Goal: Task Accomplishment & Management: Manage account settings

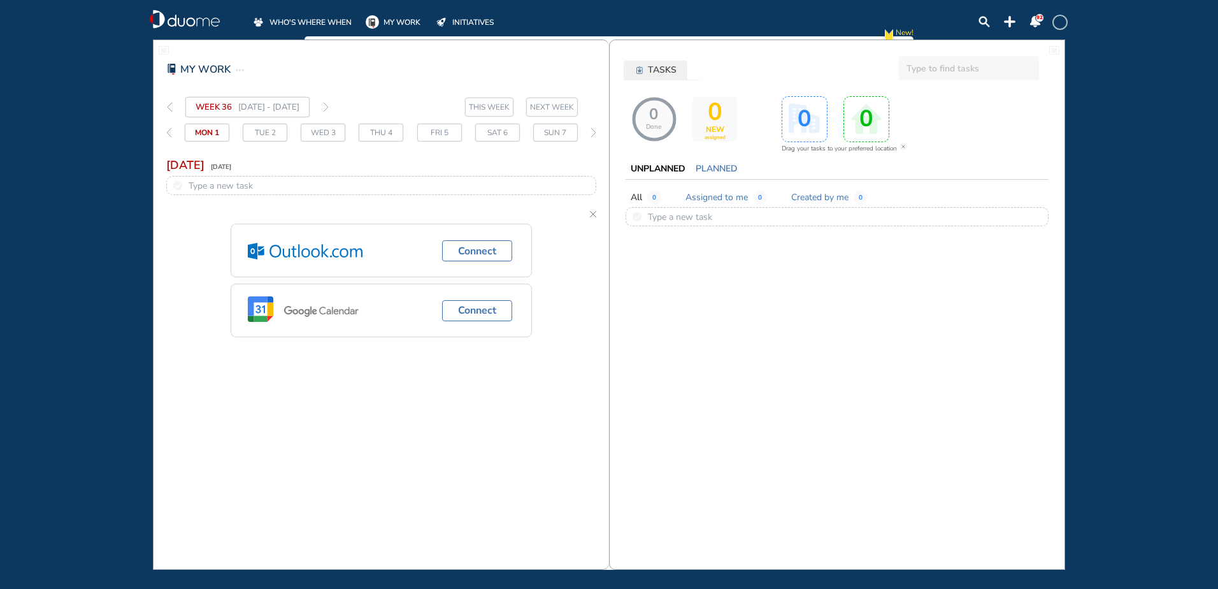
click at [318, 17] on span "WHO'S WHERE WHEN" at bounding box center [311, 22] width 82 height 13
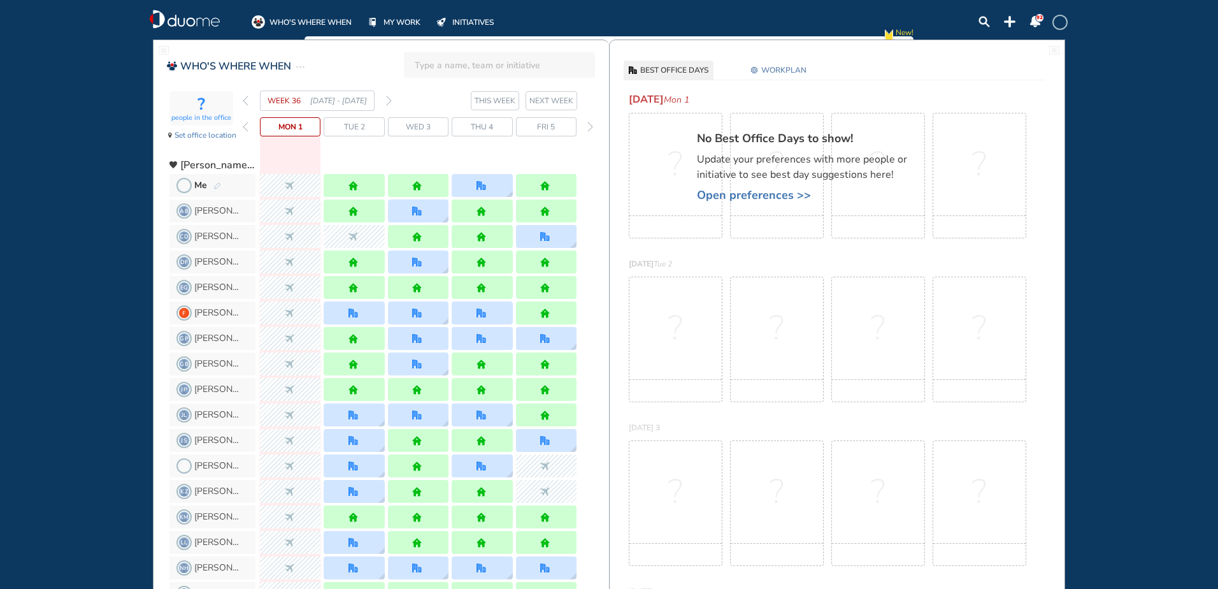
click at [218, 185] on img "pen-edit" at bounding box center [217, 186] width 8 height 8
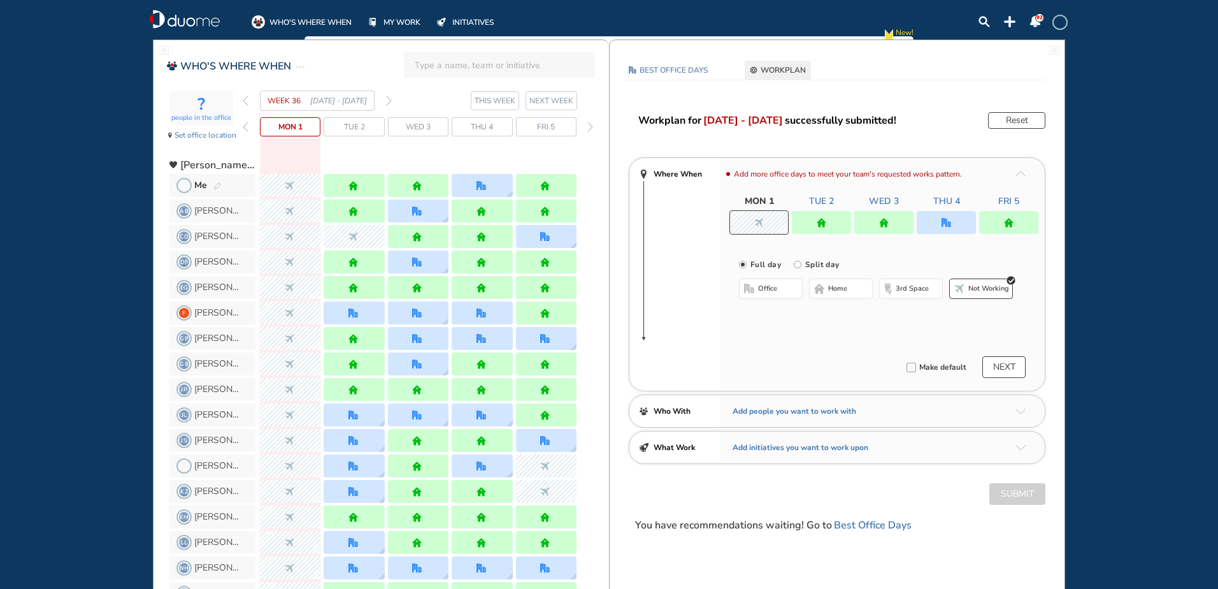
click at [345, 130] on span "Tue 2" at bounding box center [354, 126] width 21 height 13
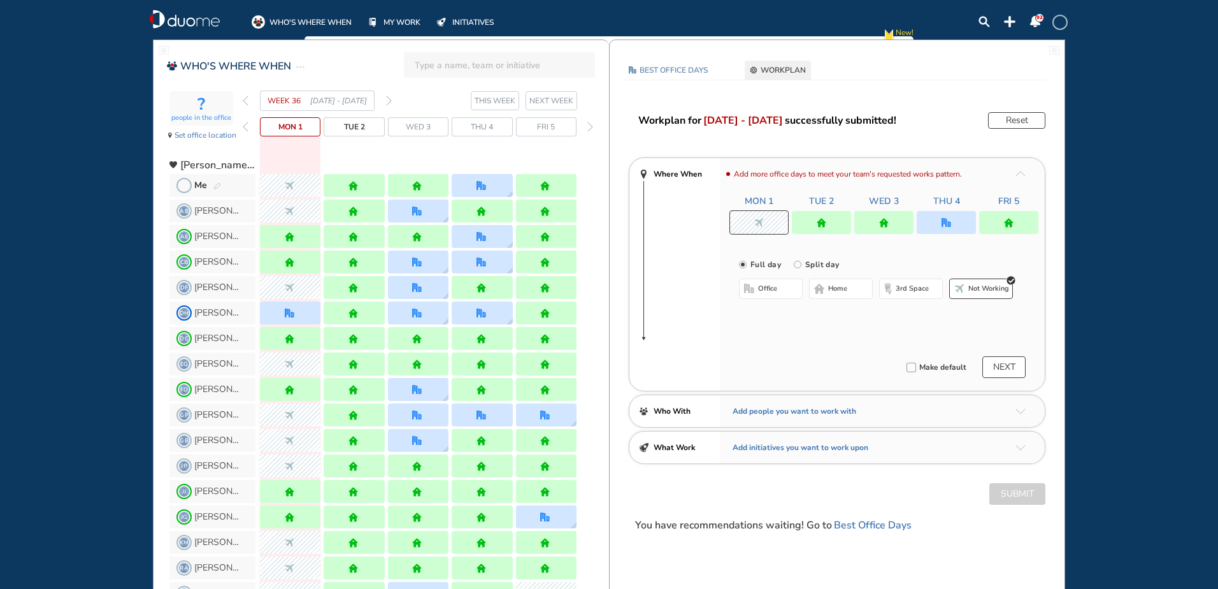
click at [800, 219] on div at bounding box center [821, 222] width 59 height 23
click at [768, 293] on span "office" at bounding box center [767, 289] width 19 height 10
click at [779, 312] on button "Select location" at bounding box center [772, 314] width 51 height 13
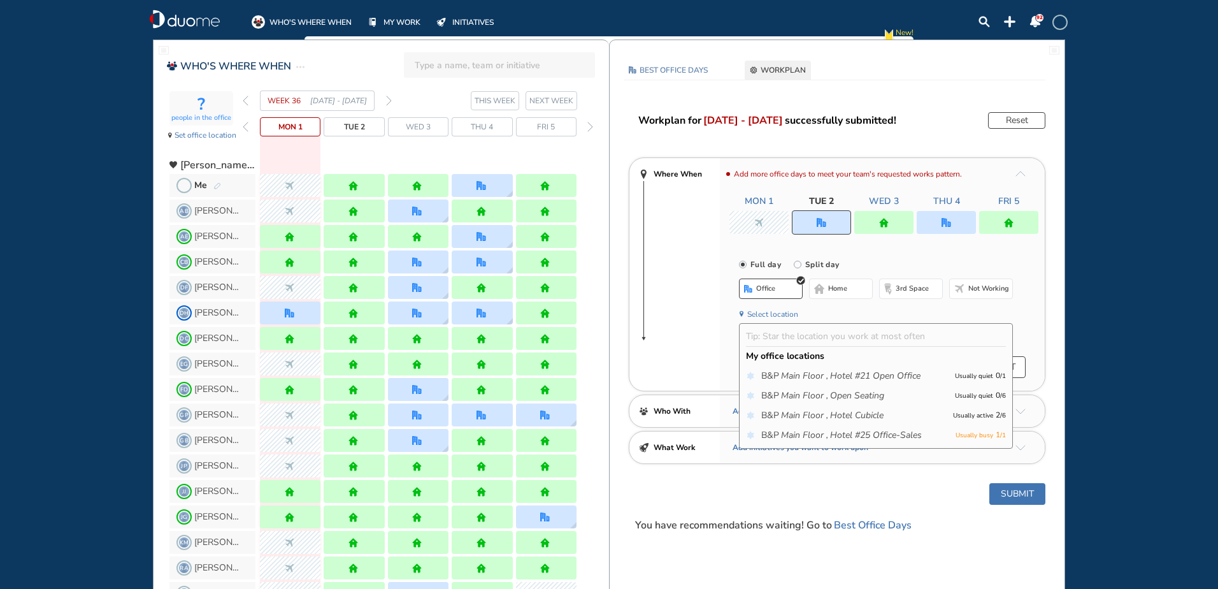
click at [1191, 219] on div "WHO'S WHERE WHEN MY WORK INITIATIVES 92 New! NOTIFICATIONS All Location Tasks R…" at bounding box center [609, 294] width 1218 height 589
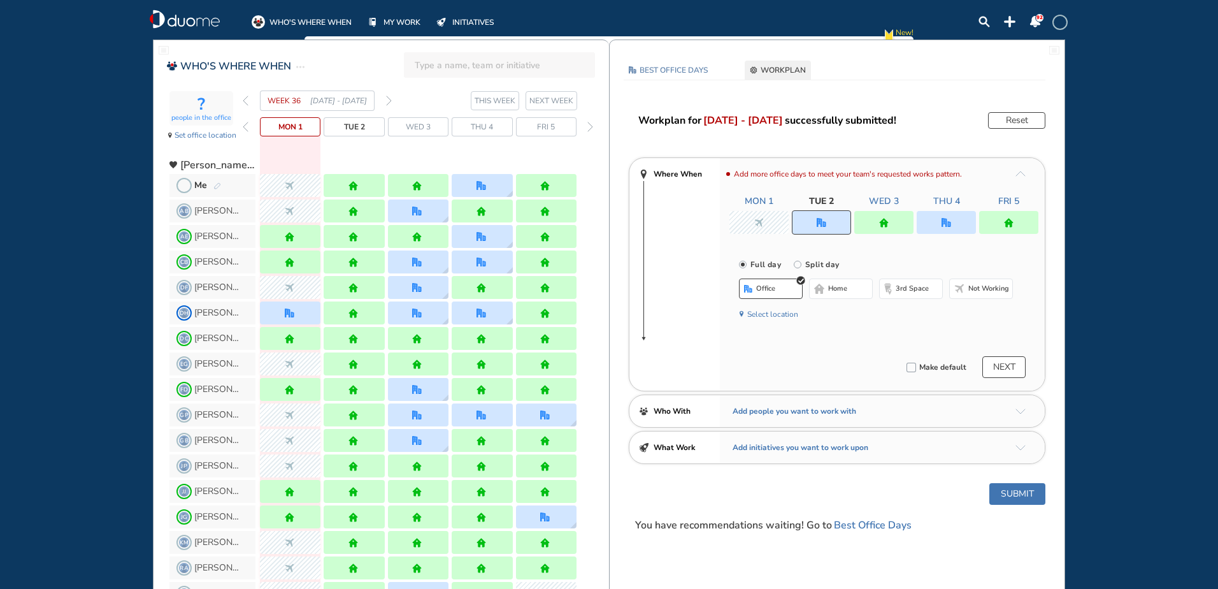
click at [893, 222] on div at bounding box center [884, 222] width 59 height 23
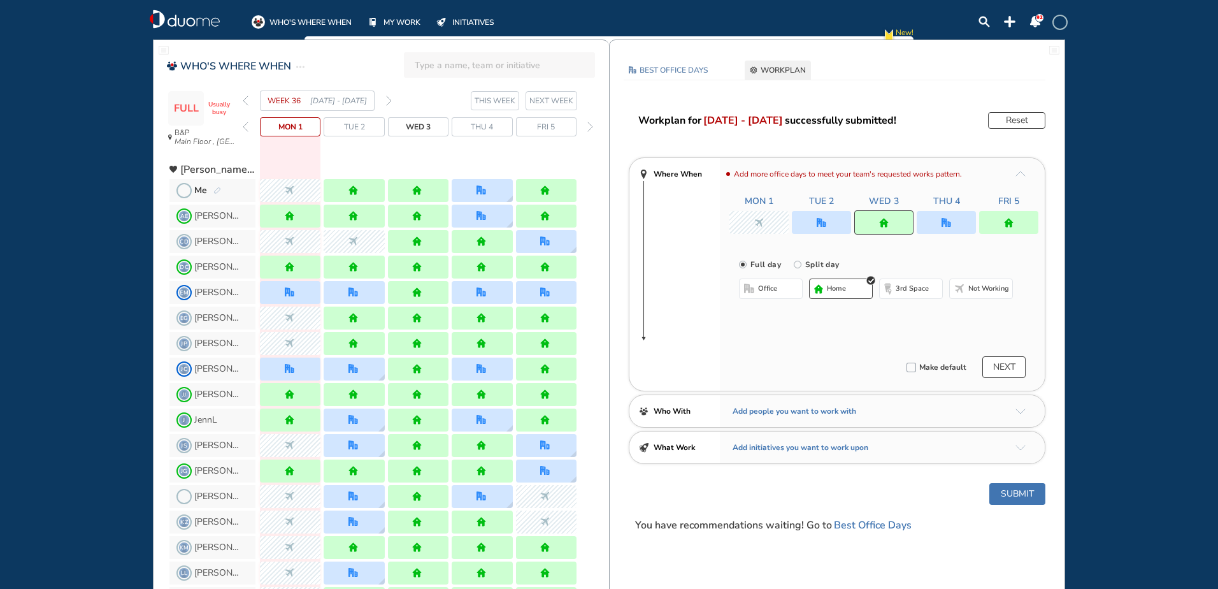
click at [765, 294] on button "office" at bounding box center [771, 288] width 64 height 20
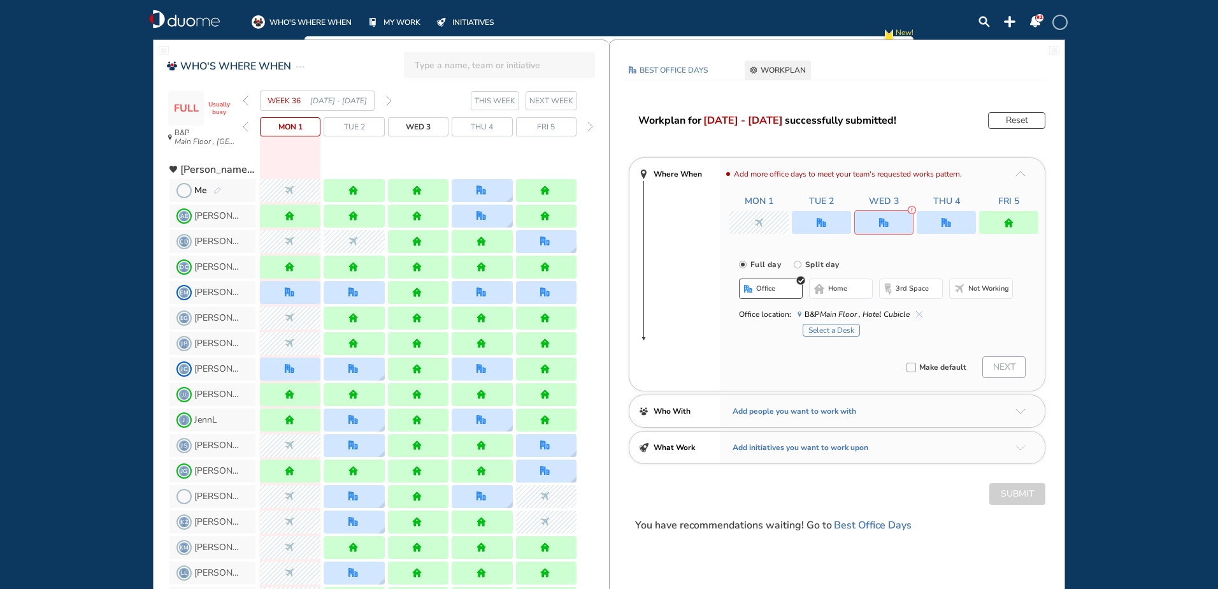
click at [843, 331] on button "Select a Desk" at bounding box center [831, 330] width 57 height 13
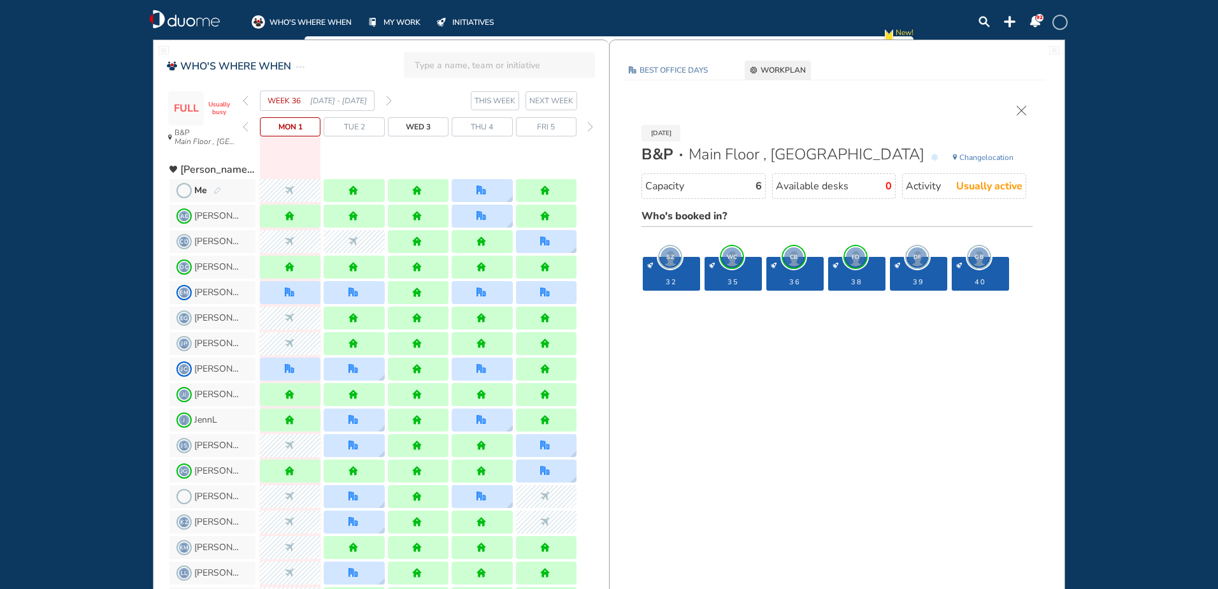
click at [1021, 110] on img "cross-thin" at bounding box center [1022, 111] width 10 height 10
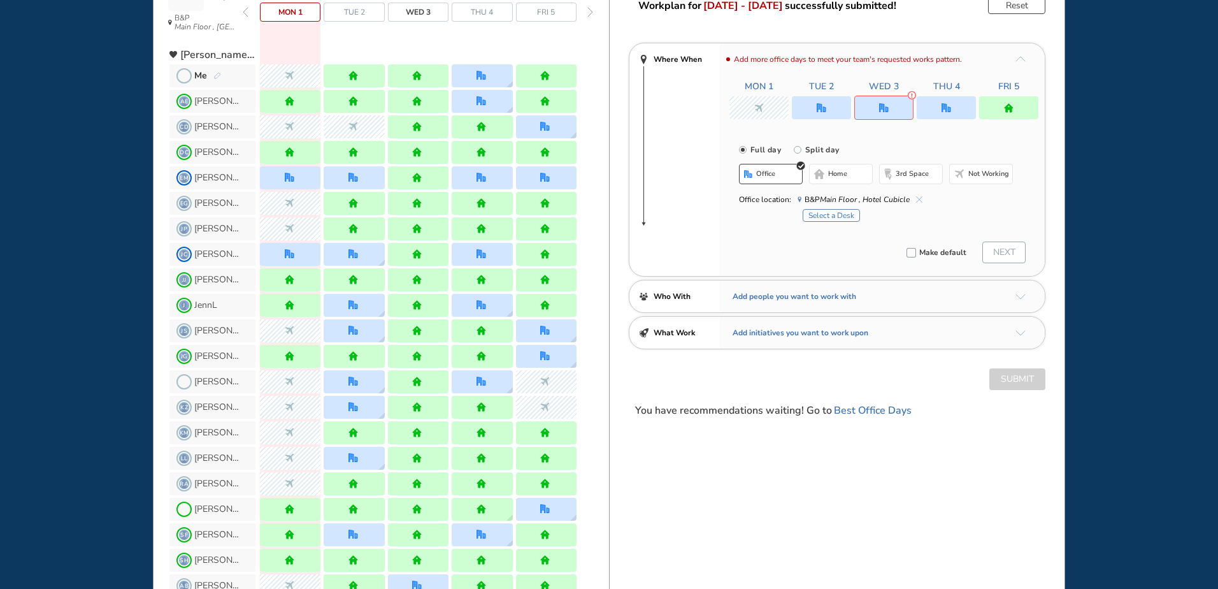
scroll to position [38, 0]
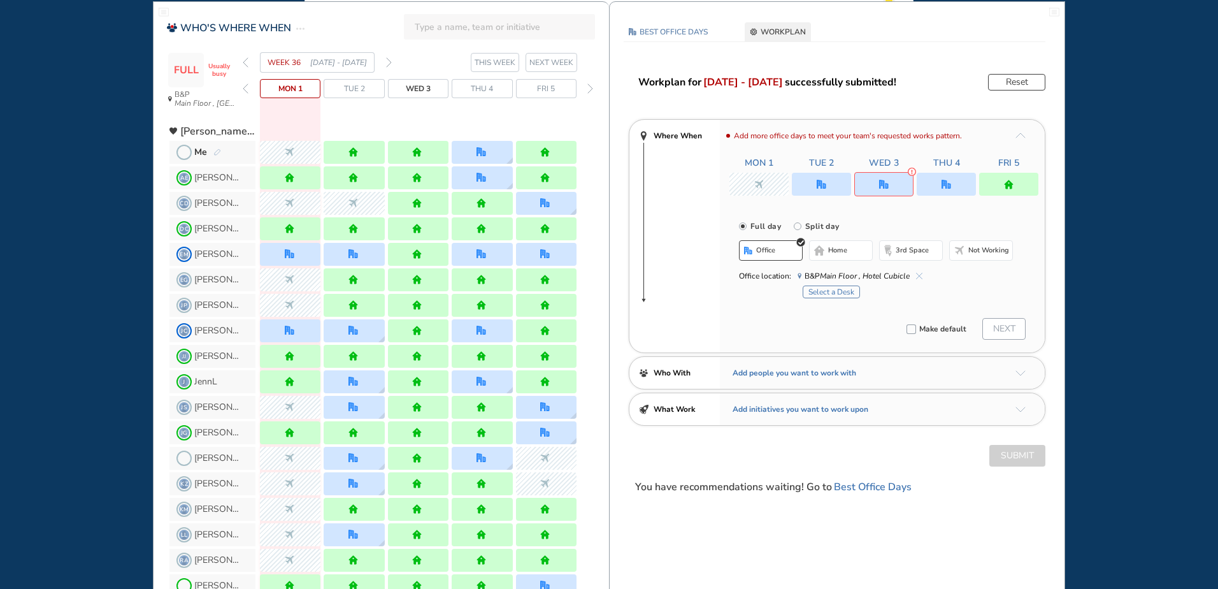
drag, startPoint x: 84, startPoint y: 252, endPoint x: 87, endPoint y: 246, distance: 6.6
click at [84, 252] on div "WHO'S WHERE WHEN MY WORK INITIATIVES 92 New! NOTIFICATIONS All Location Tasks R…" at bounding box center [609, 294] width 1218 height 589
click at [359, 484] on div at bounding box center [354, 484] width 11 height 10
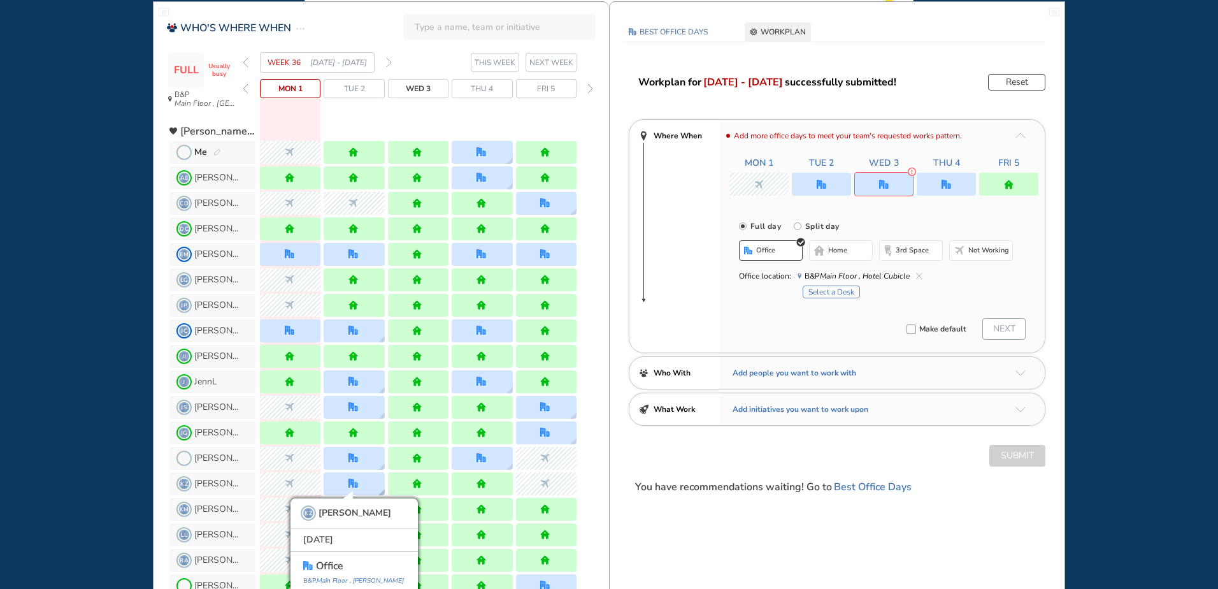
scroll to position [78, 0]
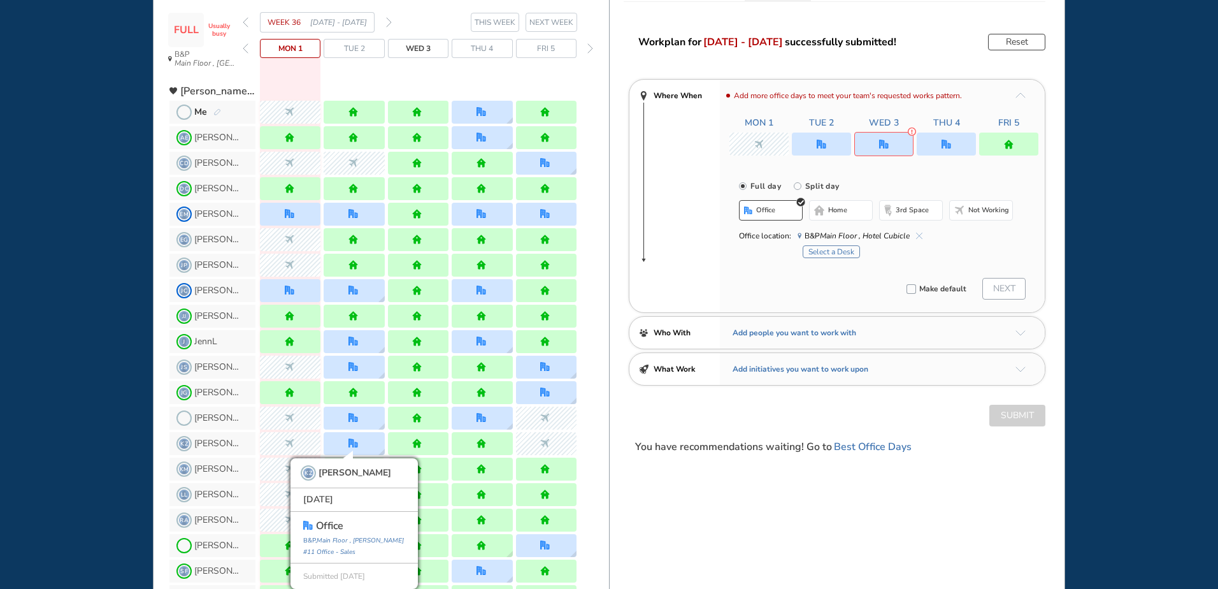
click at [42, 391] on div "WHO'S WHERE WHEN MY WORK INITIATIVES 92 New! NOTIFICATIONS All Location Tasks R…" at bounding box center [609, 294] width 1218 height 589
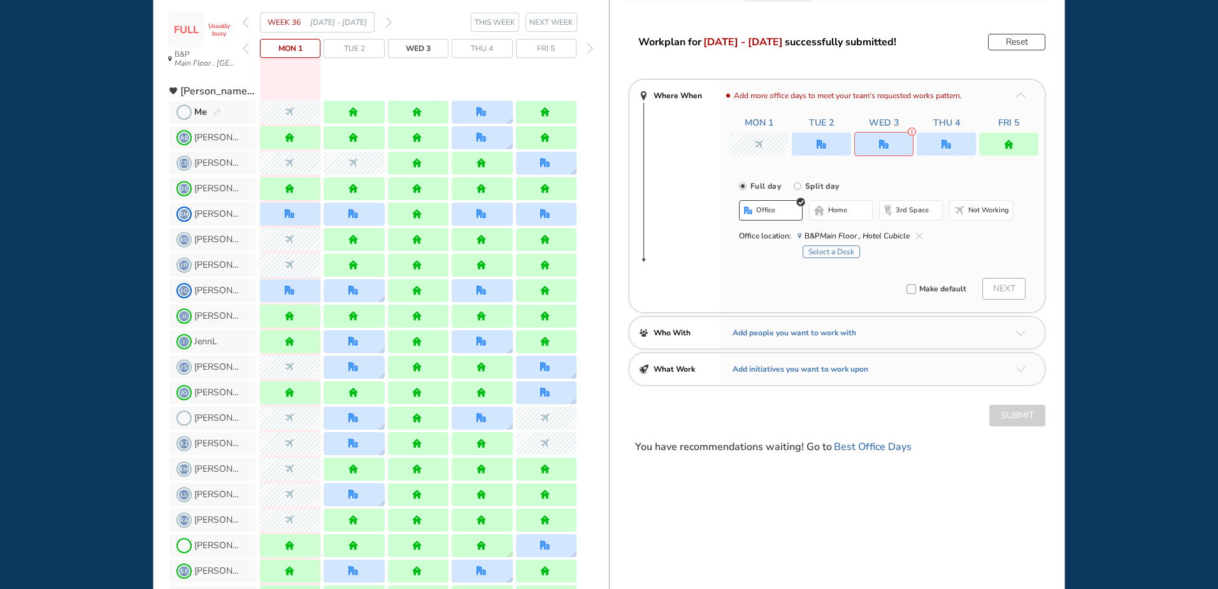
click at [72, 431] on div "WHO'S WHERE WHEN MY WORK INITIATIVES 92 New! NOTIFICATIONS All Location Tasks R…" at bounding box center [609, 294] width 1218 height 589
click at [227, 437] on span "KZ [PERSON_NAME]" at bounding box center [213, 443] width 86 height 23
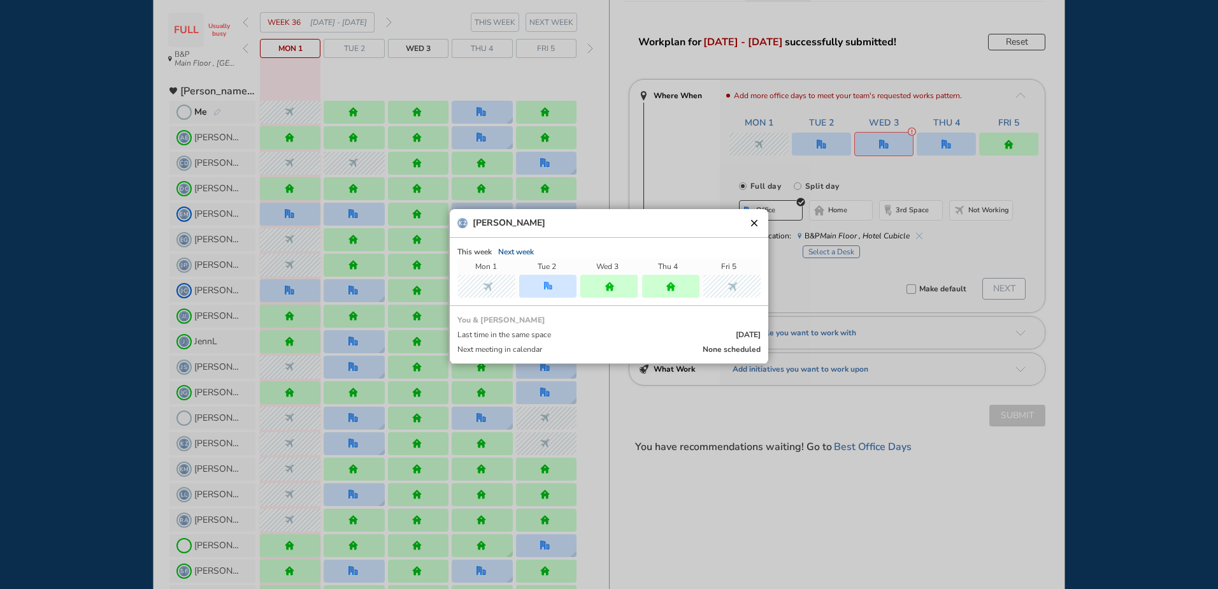
click at [754, 222] on button "clear" at bounding box center [754, 223] width 13 height 13
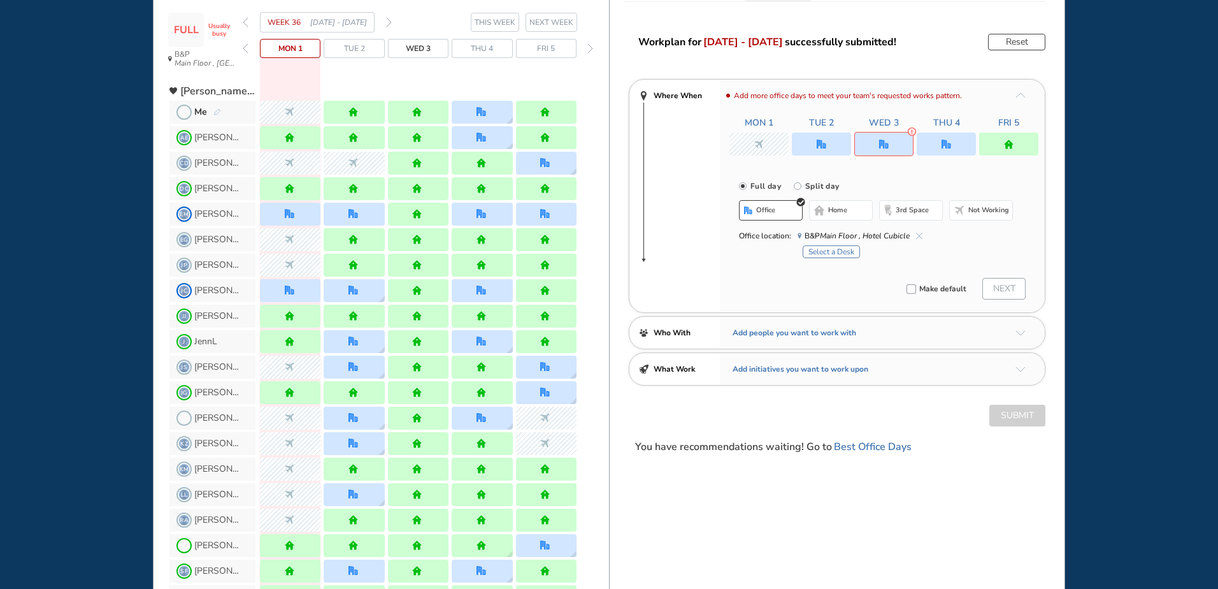
click at [99, 378] on div "WHO'S WHERE WHEN MY WORK INITIATIVES 92 New! NOTIFICATIONS All Location Tasks R…" at bounding box center [609, 294] width 1218 height 589
click at [818, 143] on img "office" at bounding box center [822, 145] width 10 height 10
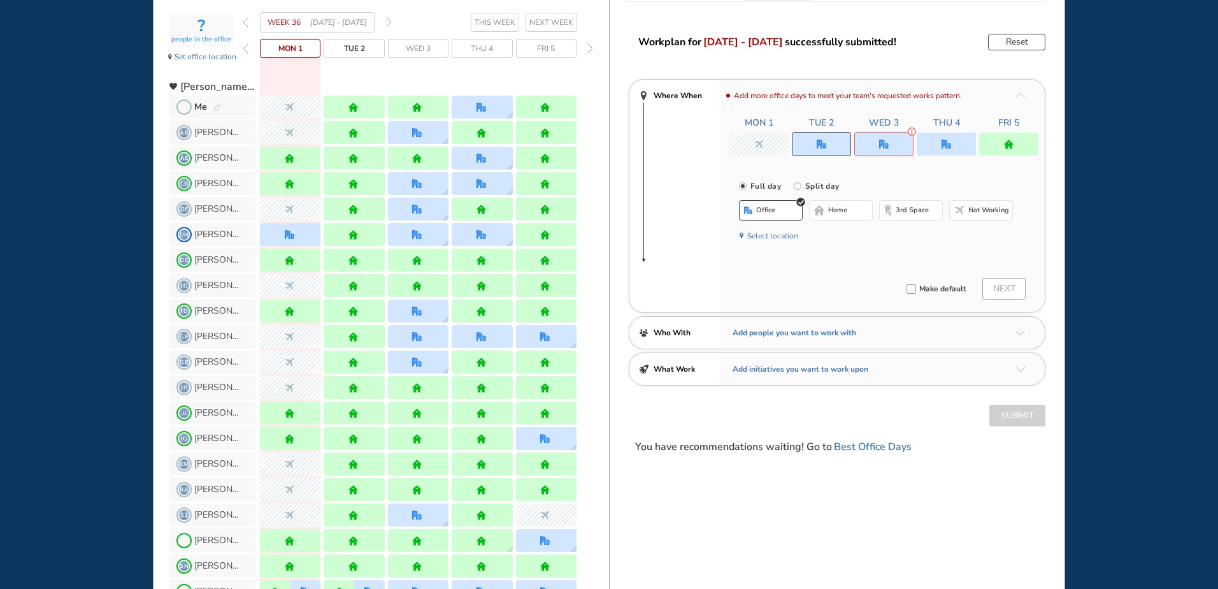
click at [769, 232] on button "Select location" at bounding box center [772, 235] width 51 height 13
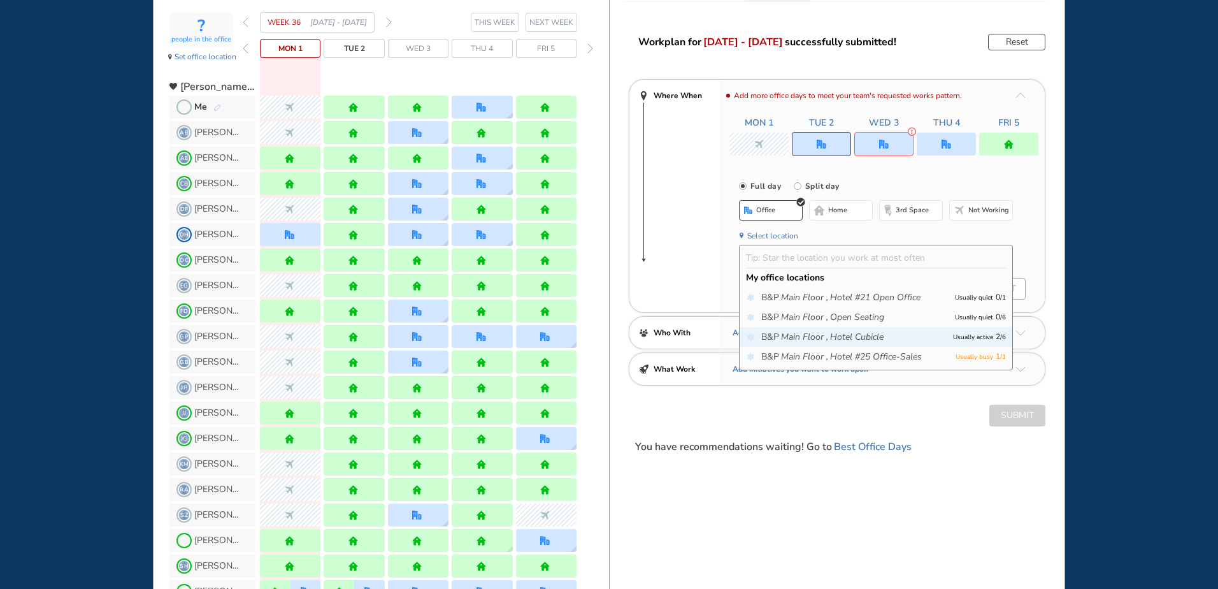
click at [883, 335] on icon "Hotel Cubicle" at bounding box center [857, 337] width 54 height 13
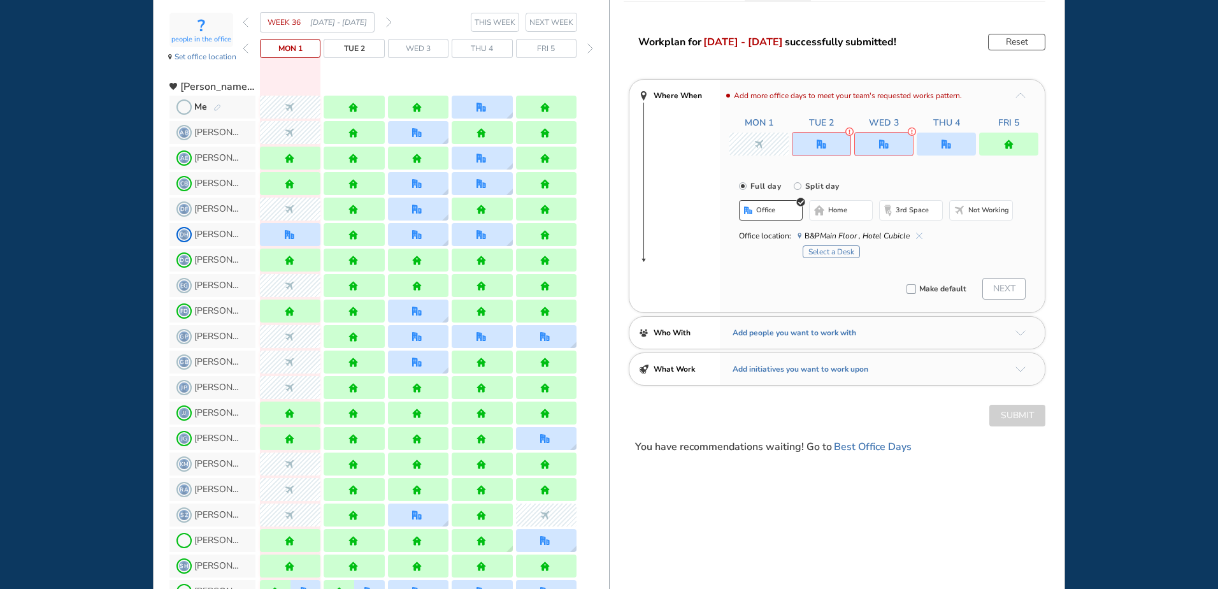
click at [837, 245] on div "Select a Desk" at bounding box center [908, 250] width 210 height 16
click at [837, 252] on button "Select a Desk" at bounding box center [831, 251] width 57 height 13
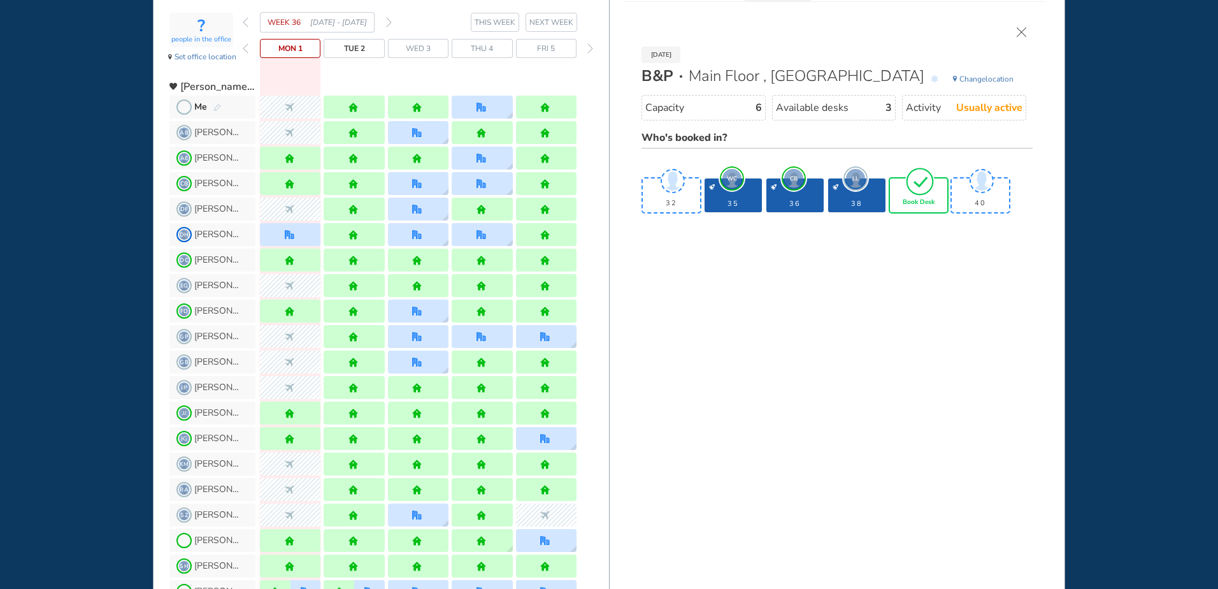
click at [921, 182] on img "tick-rounded-outline" at bounding box center [920, 181] width 29 height 30
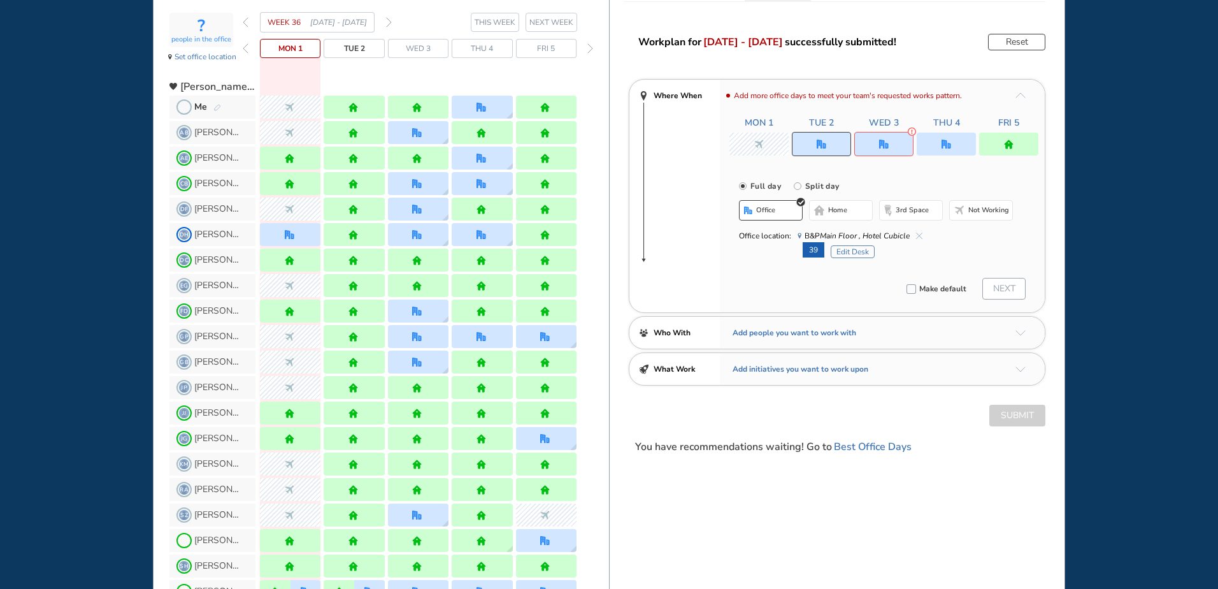
click at [890, 147] on div at bounding box center [884, 144] width 59 height 24
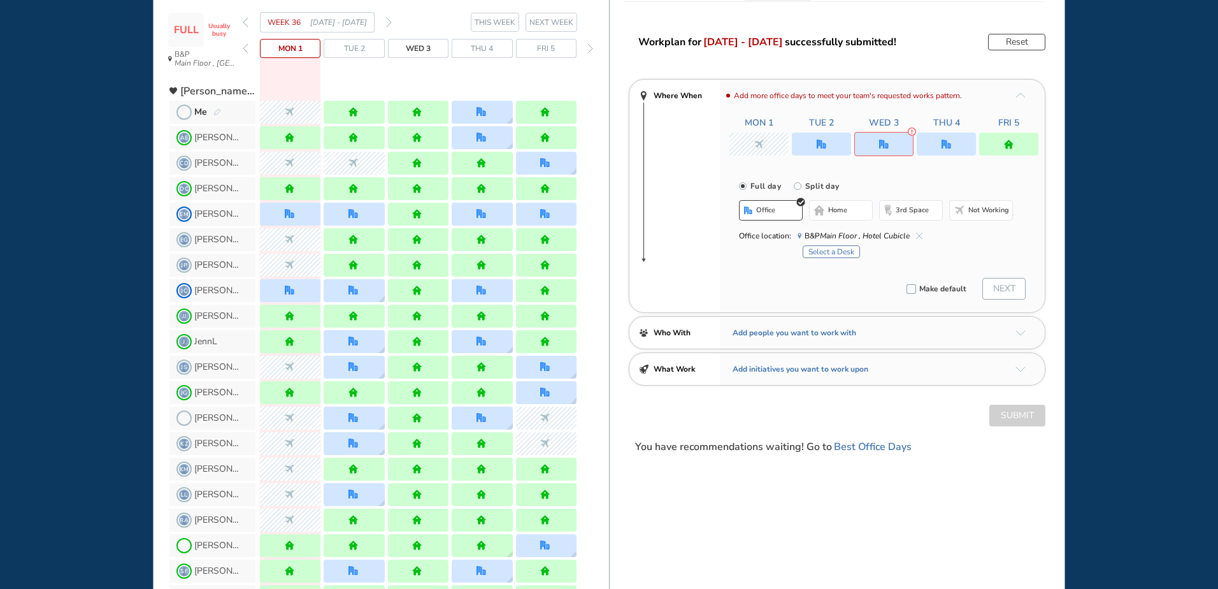
click at [845, 207] on span "home" at bounding box center [837, 210] width 19 height 10
click at [947, 141] on img "office" at bounding box center [947, 145] width 10 height 10
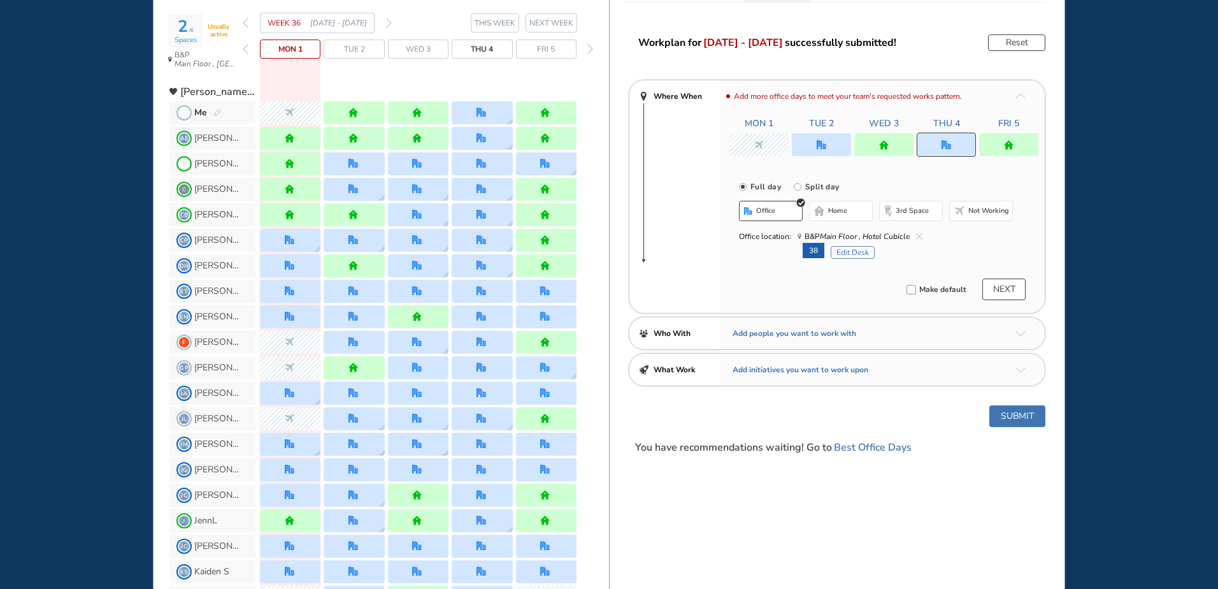
scroll to position [0, 0]
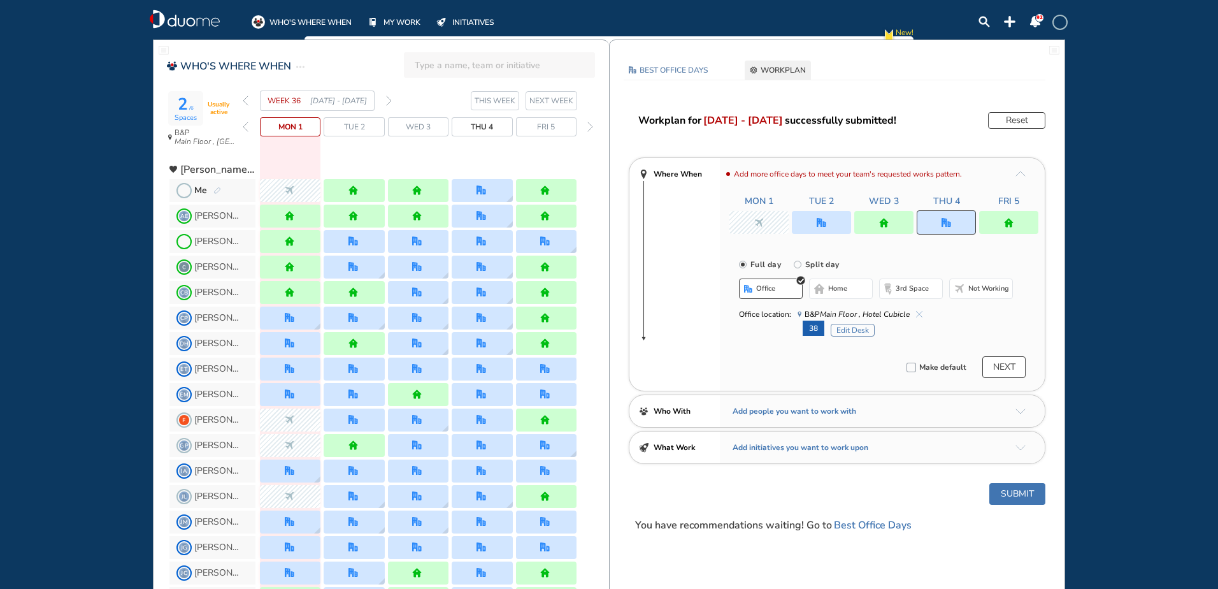
click at [921, 313] on img "cross-thin-blue" at bounding box center [919, 314] width 6 height 6
click at [845, 289] on span "home" at bounding box center [837, 289] width 19 height 10
click at [1016, 493] on button "Submit" at bounding box center [1018, 494] width 56 height 22
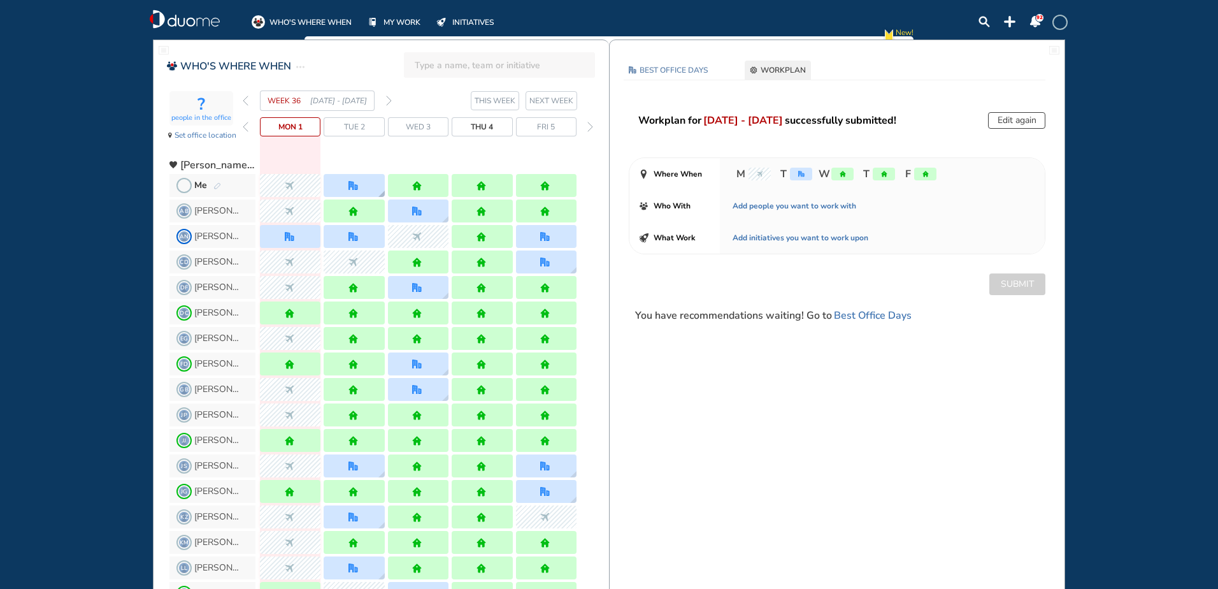
click at [360, 184] on div at bounding box center [354, 186] width 11 height 10
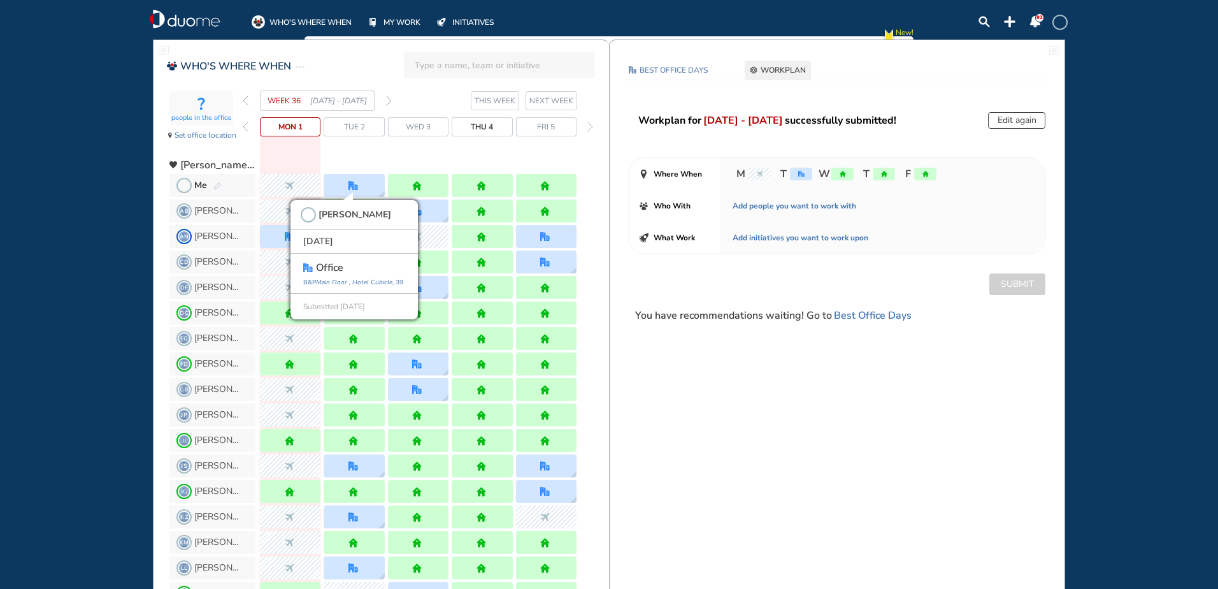
click at [122, 202] on div "WHO'S WHERE WHEN MY WORK INITIATIVES 92 New! NOTIFICATIONS All Location Tasks R…" at bounding box center [609, 294] width 1218 height 589
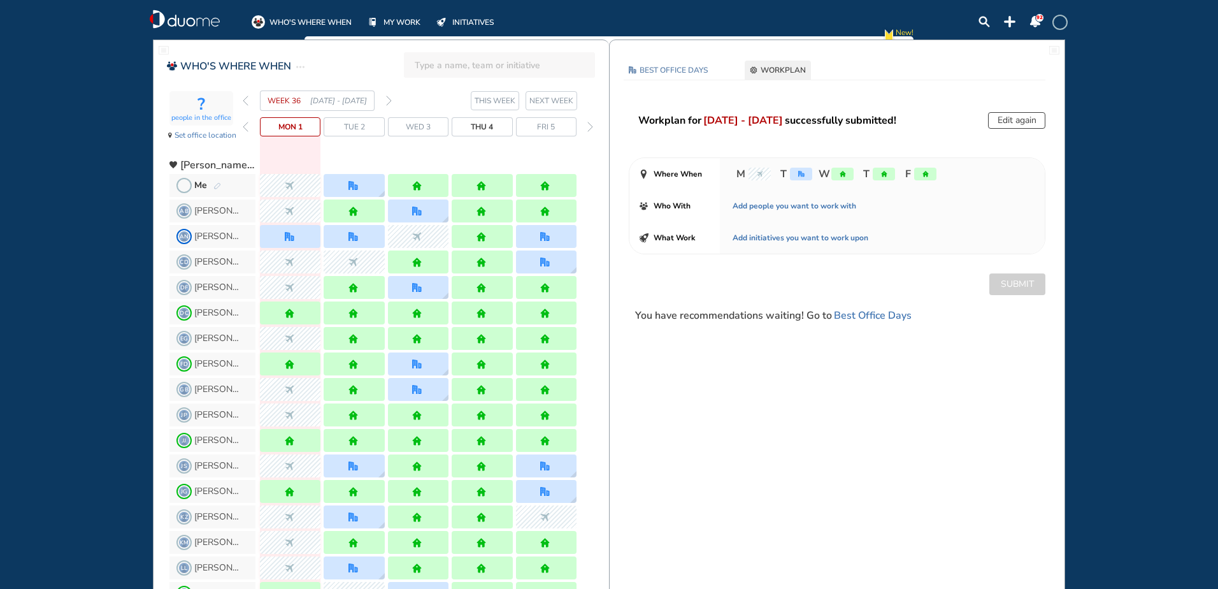
click at [97, 119] on div "WHO'S WHERE WHEN MY WORK INITIATIVES 92 New! NOTIFICATIONS All Location Tasks R…" at bounding box center [609, 294] width 1218 height 589
click at [391, 100] on img "forward week" at bounding box center [389, 101] width 6 height 10
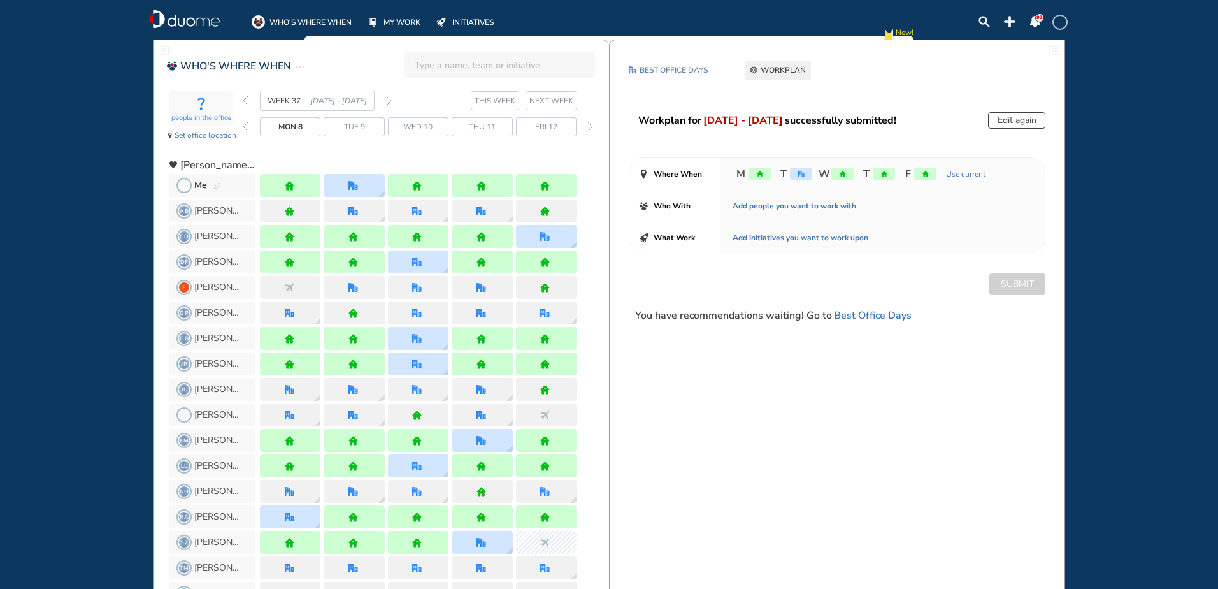
click at [247, 99] on img "back week" at bounding box center [246, 101] width 6 height 10
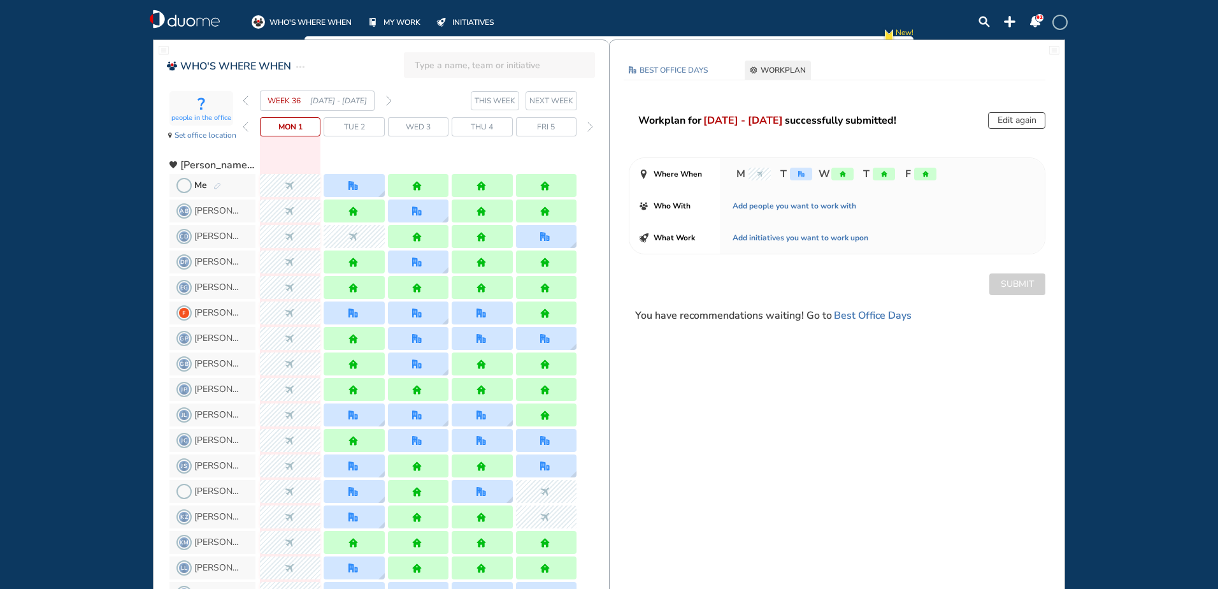
click at [391, 101] on img "forward week" at bounding box center [389, 101] width 6 height 10
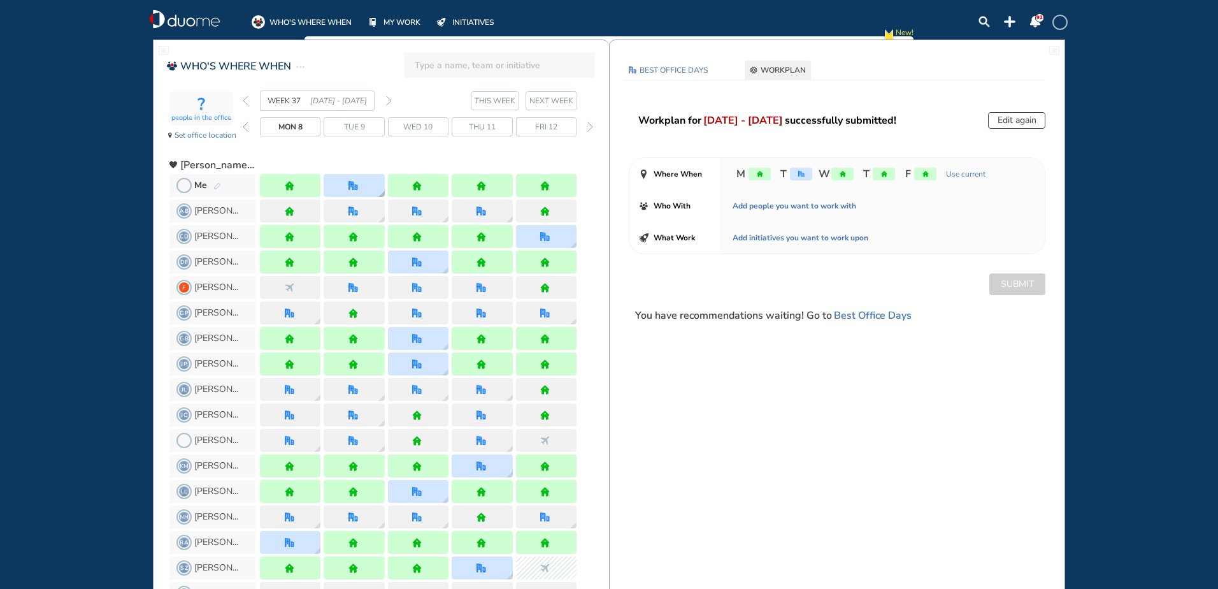
click at [363, 184] on div at bounding box center [354, 185] width 61 height 23
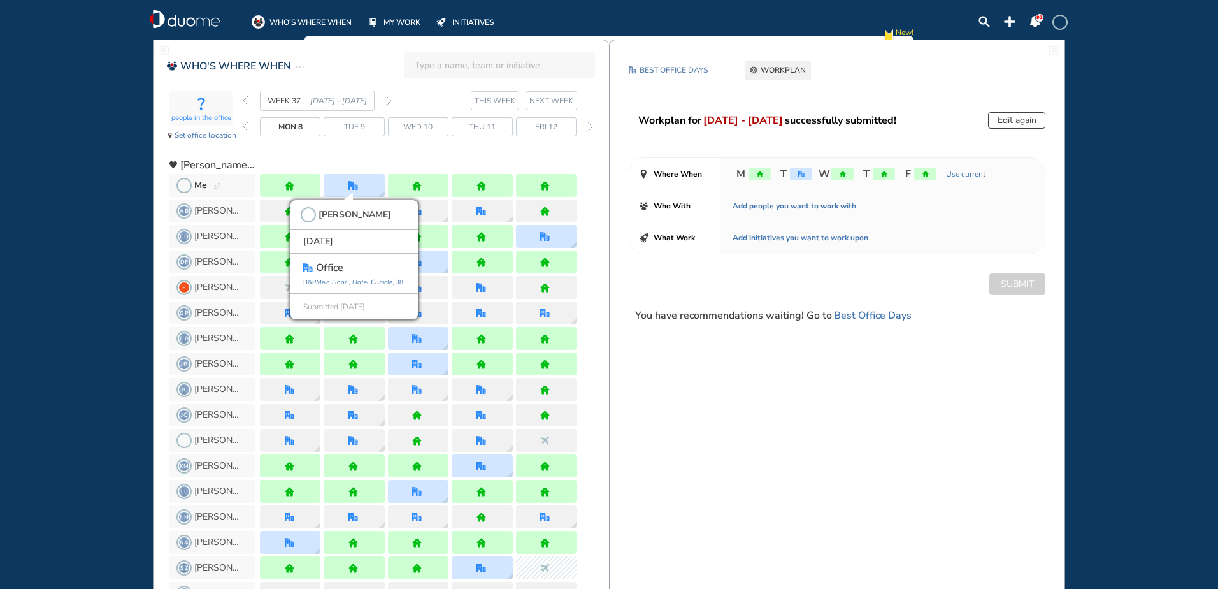
click at [96, 185] on div "WHO'S WHERE WHEN MY WORK INITIATIVES 92 New! NOTIFICATIONS All Location Tasks R…" at bounding box center [609, 294] width 1218 height 589
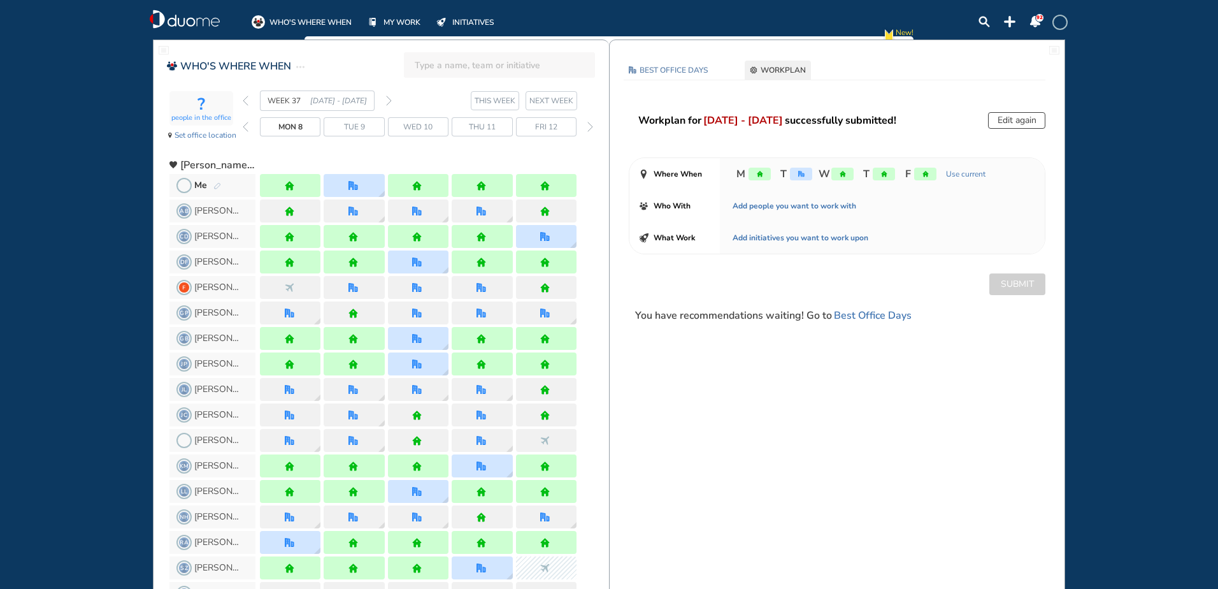
click at [389, 99] on img "forward week" at bounding box center [389, 101] width 6 height 10
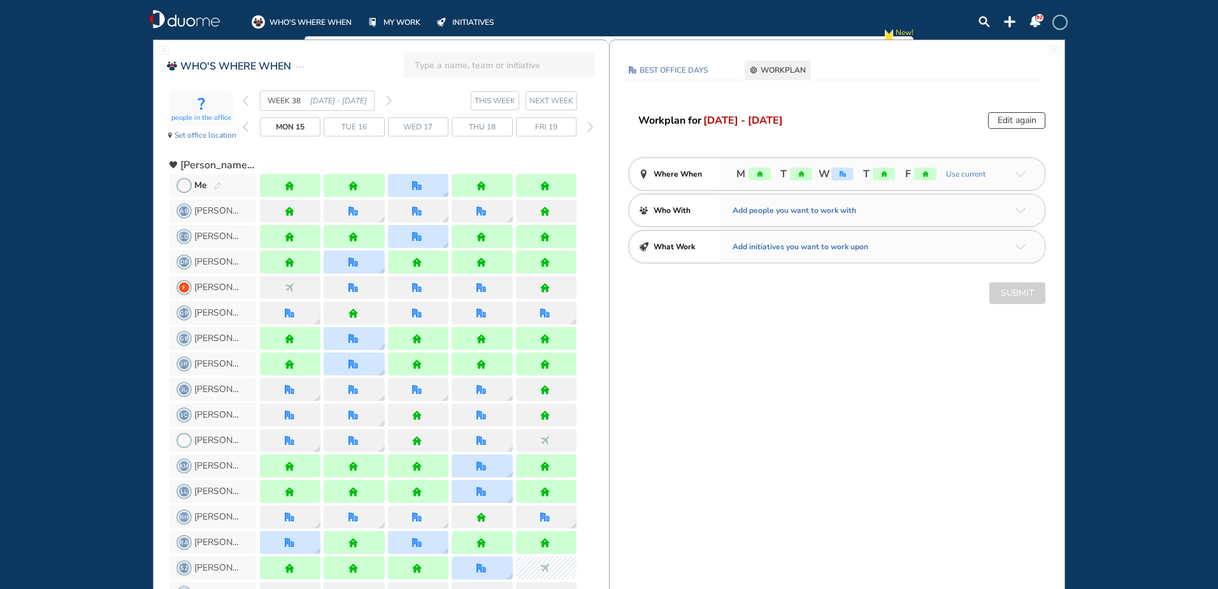
click at [390, 99] on img "forward week" at bounding box center [389, 101] width 6 height 10
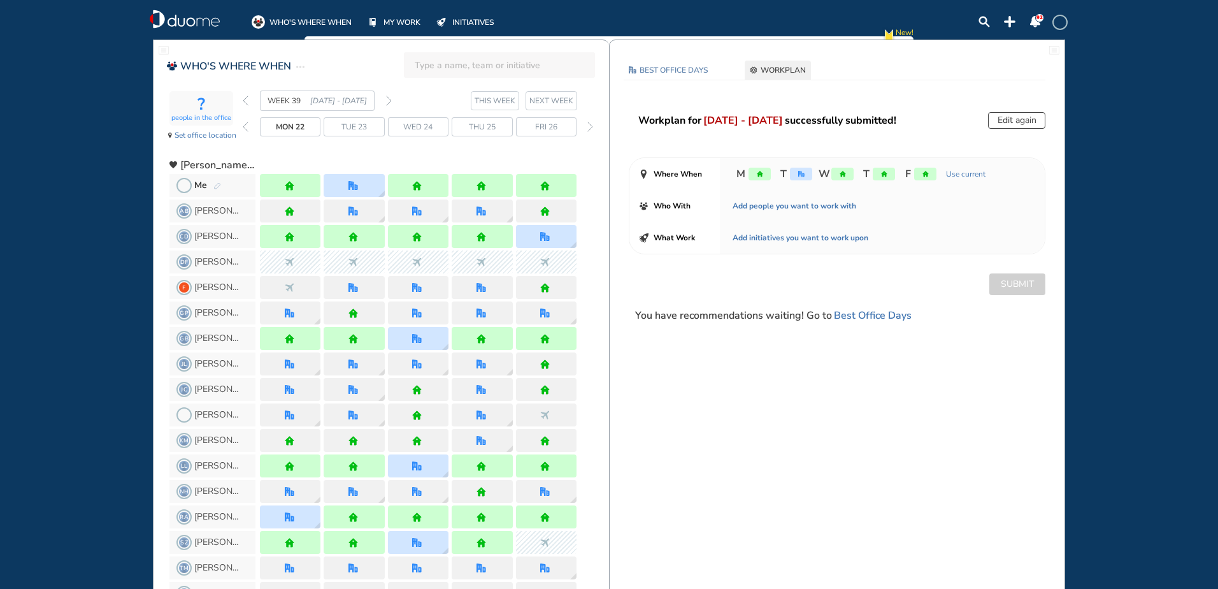
click at [389, 100] on img "forward week" at bounding box center [389, 101] width 6 height 10
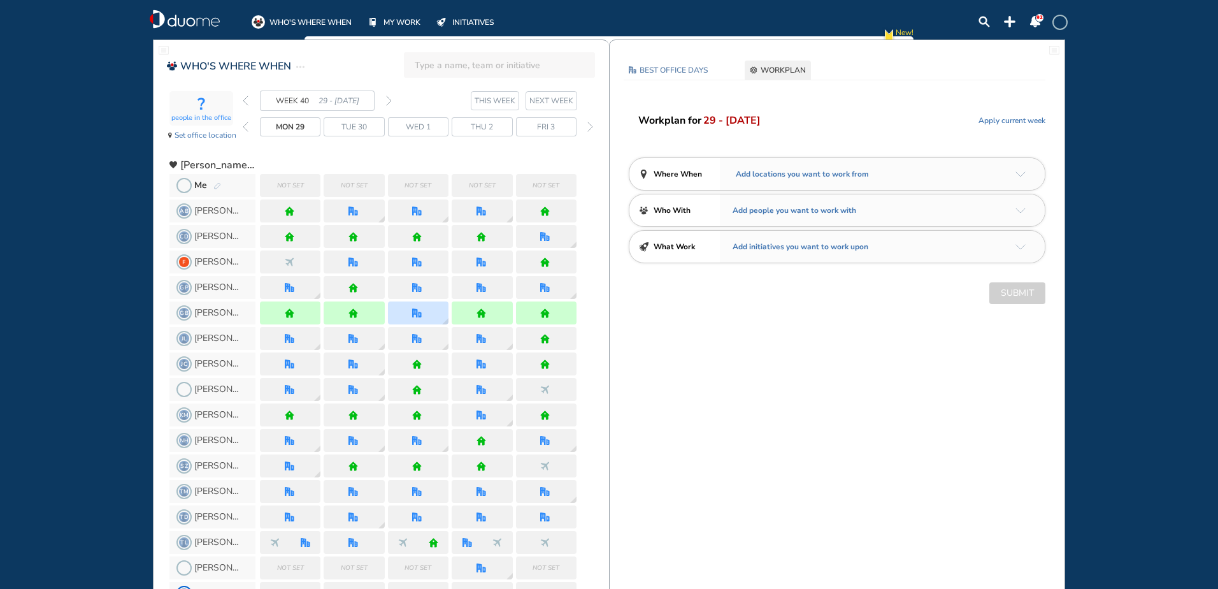
click at [215, 187] on img "pen-edit" at bounding box center [217, 186] width 8 height 8
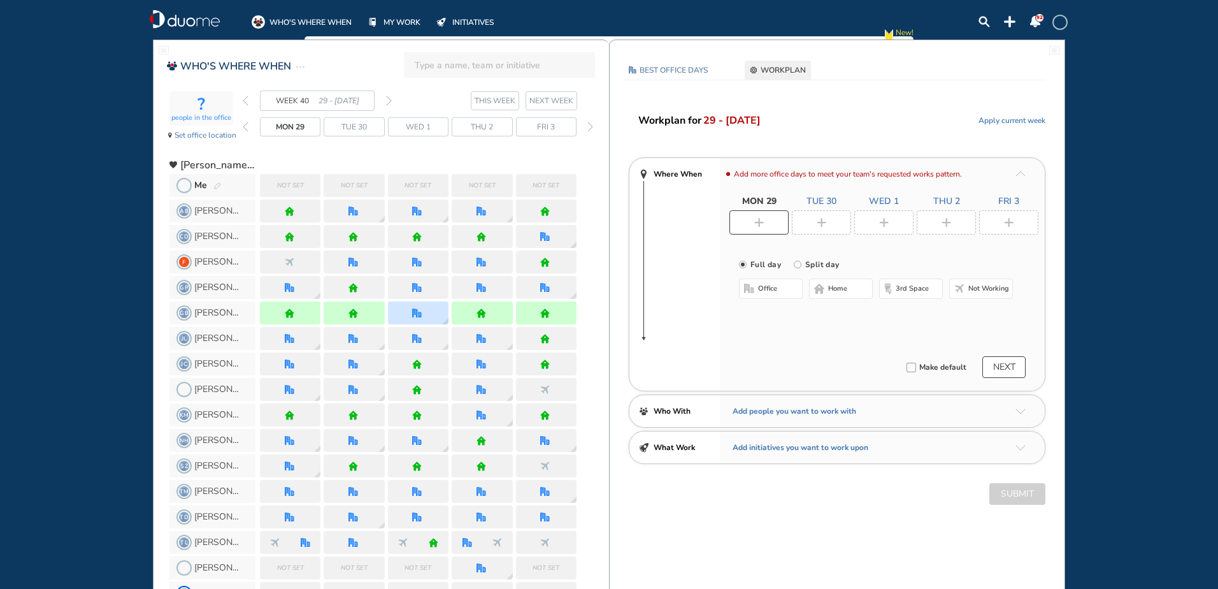
click at [841, 292] on span "home" at bounding box center [837, 289] width 19 height 10
click at [825, 215] on div at bounding box center [821, 222] width 59 height 24
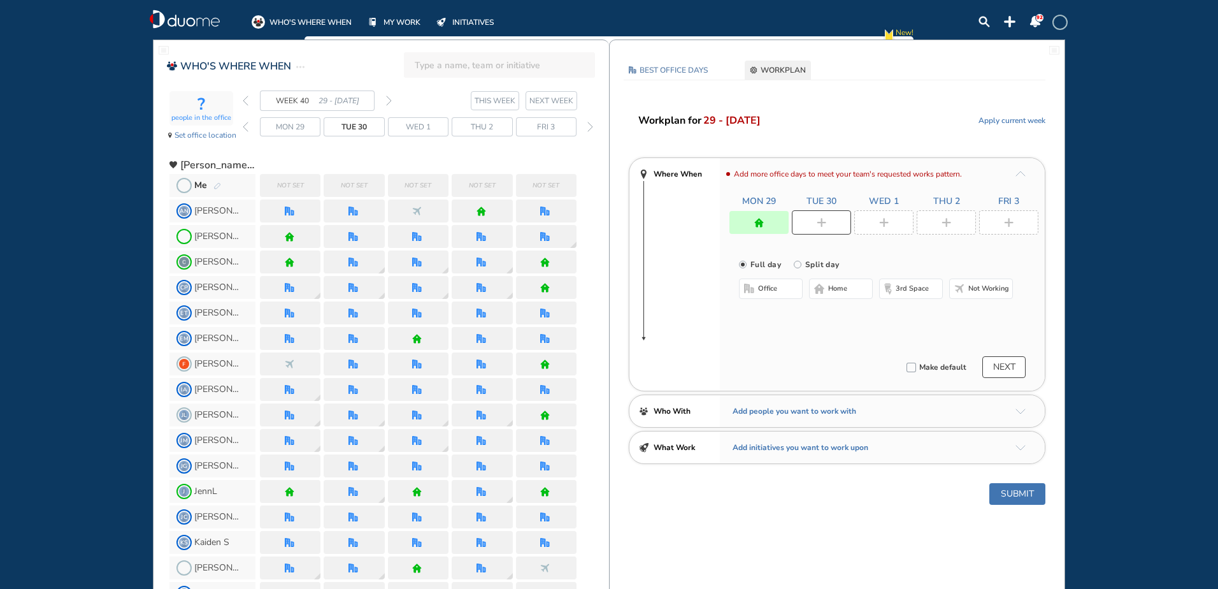
click at [841, 284] on span "home" at bounding box center [837, 289] width 19 height 10
click at [1020, 221] on div at bounding box center [1008, 222] width 59 height 24
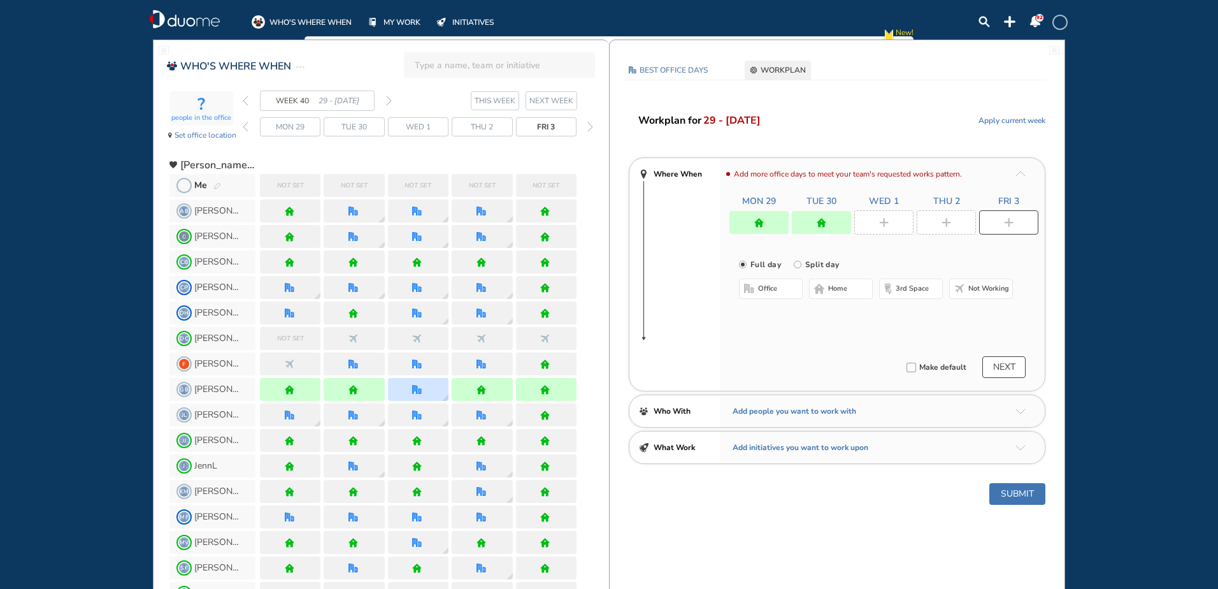
click at [855, 287] on button "home" at bounding box center [841, 288] width 64 height 20
click at [954, 227] on div at bounding box center [946, 222] width 59 height 24
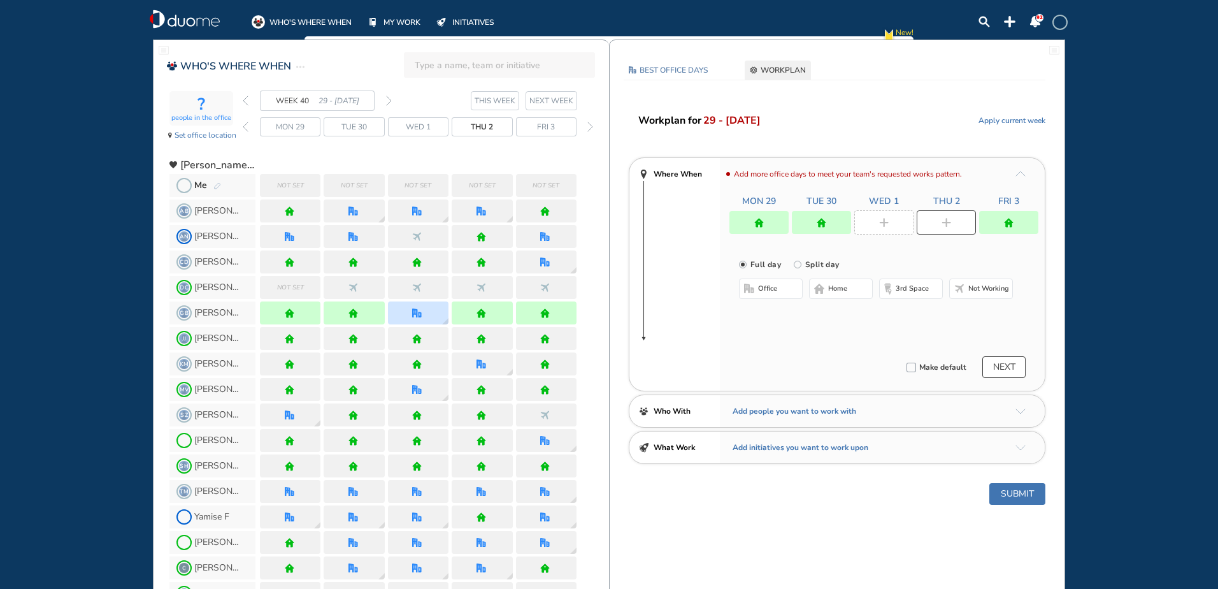
click at [889, 224] on div at bounding box center [884, 222] width 59 height 24
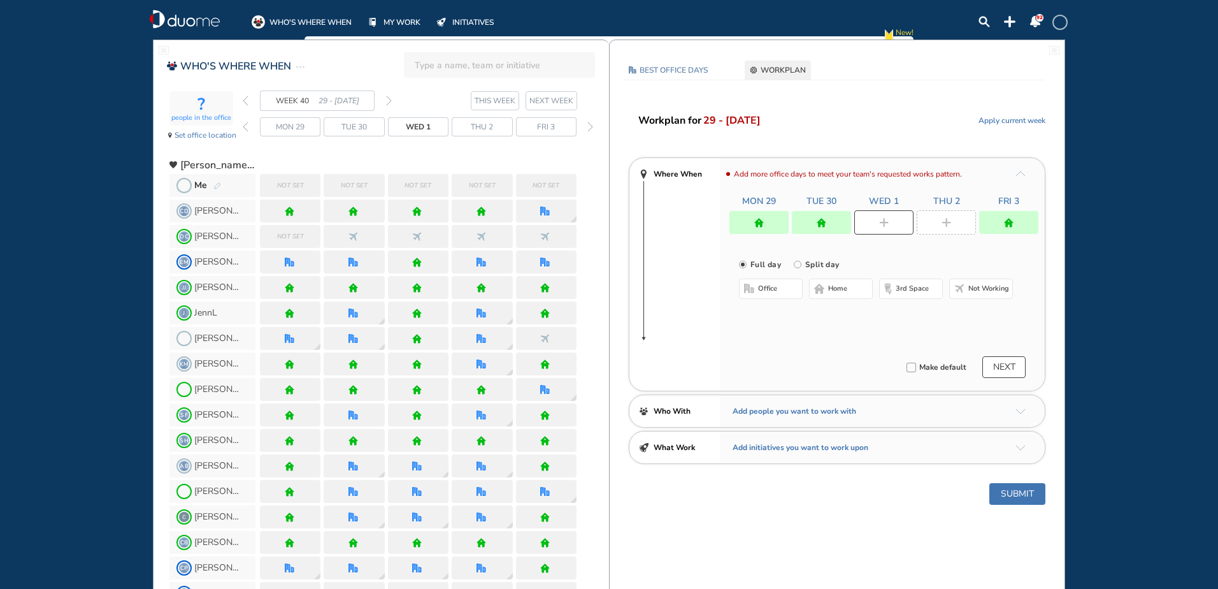
click at [788, 291] on button "office" at bounding box center [771, 288] width 64 height 20
click at [779, 314] on button "Select location" at bounding box center [772, 314] width 51 height 13
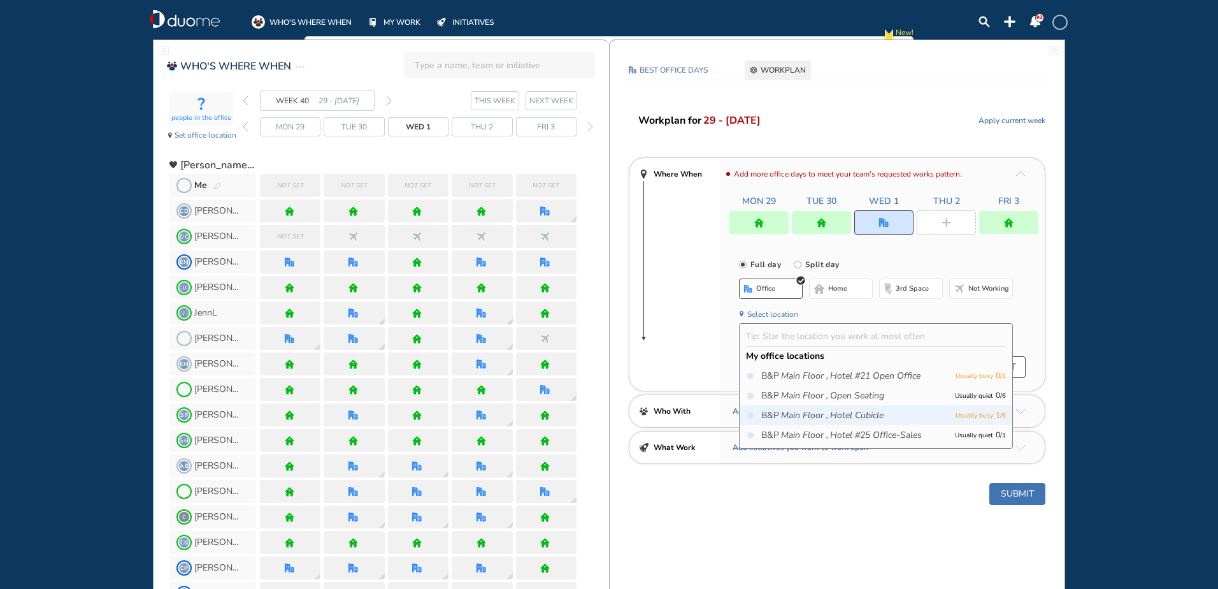
click at [962, 412] on p "Usually busy 1 / 6" at bounding box center [981, 414] width 50 height 13
click at [999, 410] on p "Usually busy 1 / 6" at bounding box center [981, 414] width 50 height 13
click at [851, 412] on icon "Hotel Cubicle" at bounding box center [857, 415] width 54 height 13
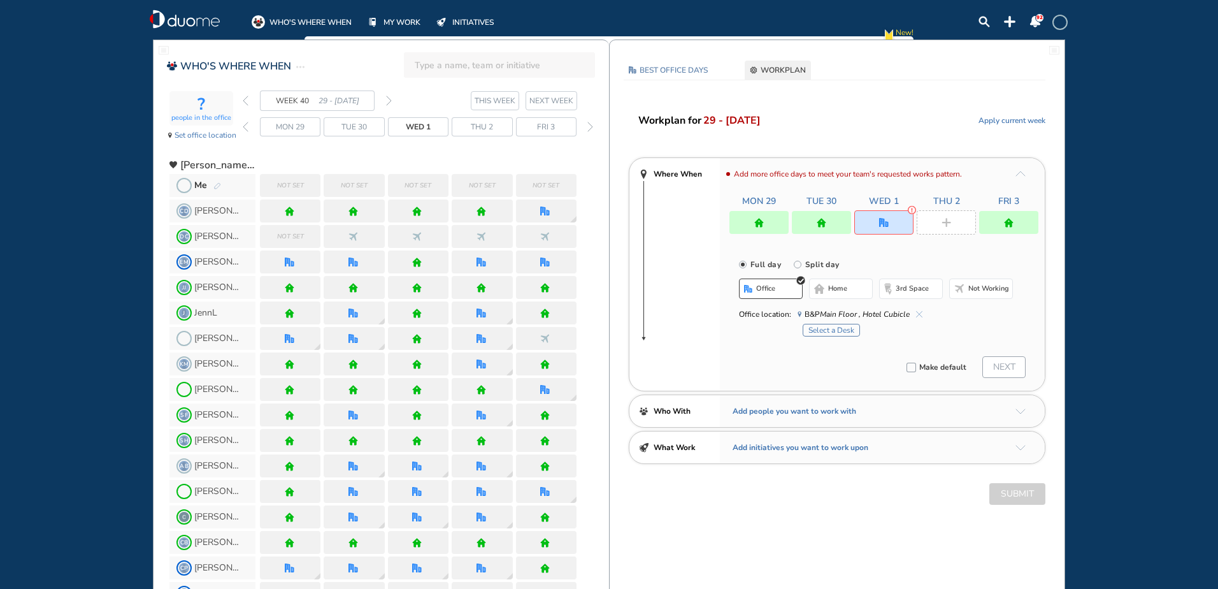
click at [836, 330] on button "Select a Desk" at bounding box center [831, 330] width 57 height 13
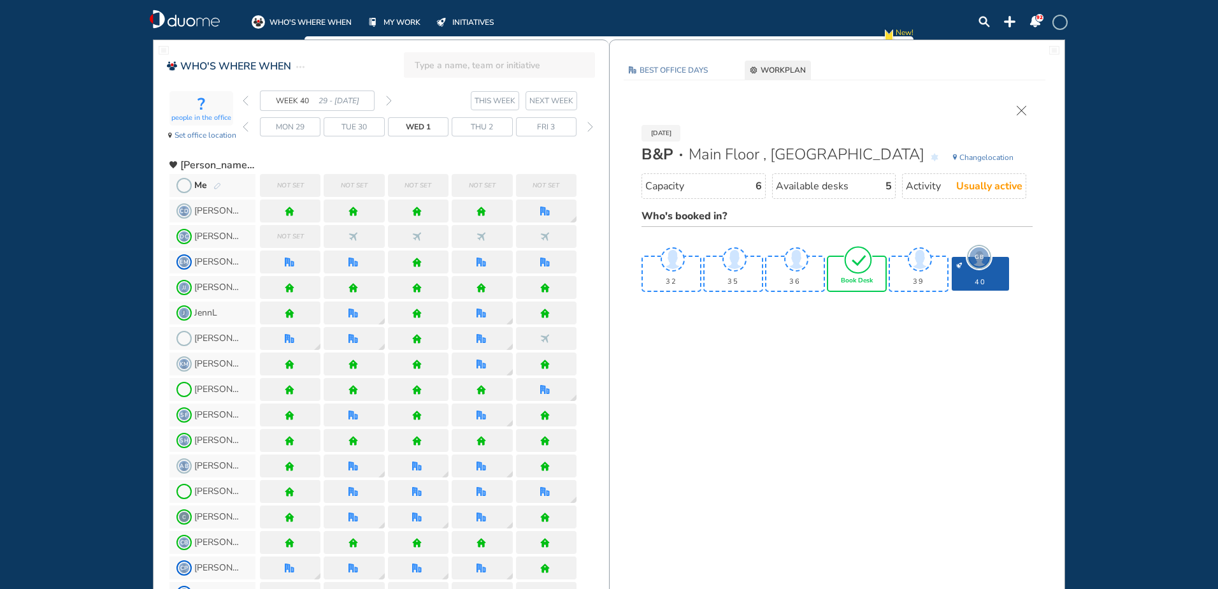
click at [856, 269] on img "tick-rounded-outline" at bounding box center [858, 260] width 29 height 30
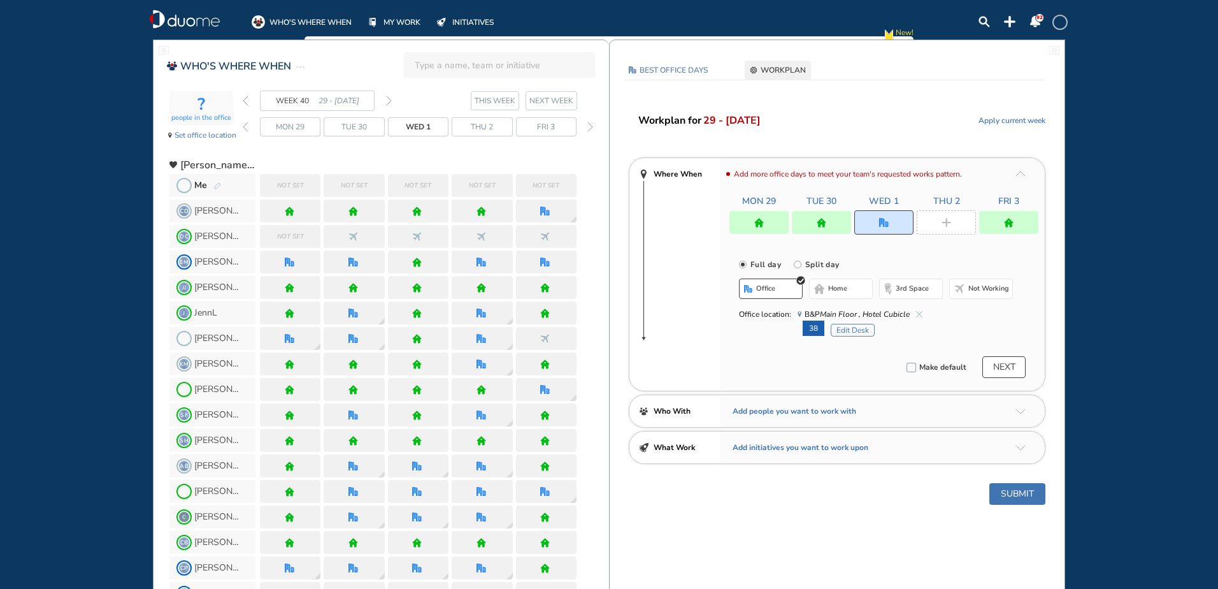
click at [950, 219] on img "plus-rounded-bdbdbd" at bounding box center [947, 223] width 10 height 10
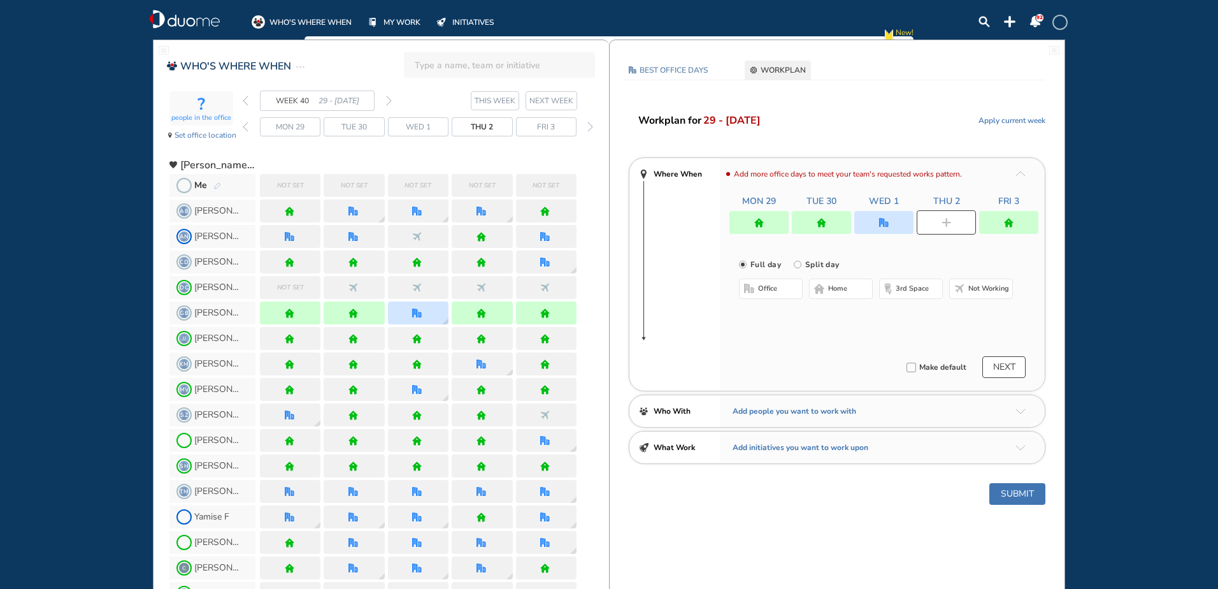
click at [837, 289] on span "home" at bounding box center [837, 289] width 19 height 10
click at [1015, 491] on button "Submit" at bounding box center [1018, 494] width 56 height 22
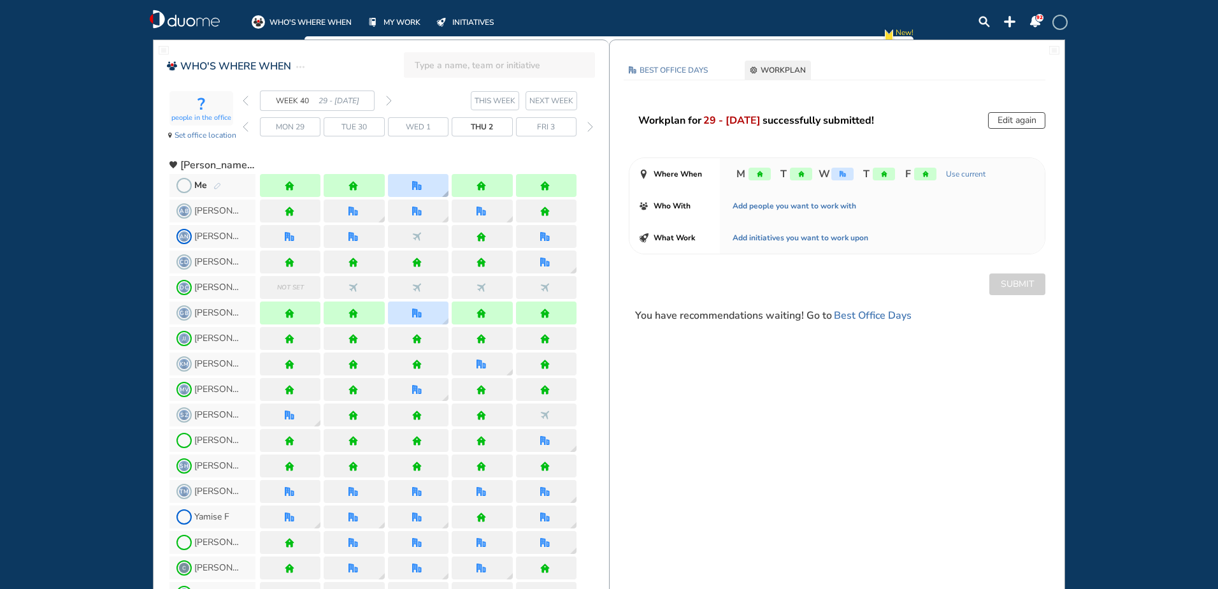
click at [422, 189] on div at bounding box center [417, 186] width 11 height 10
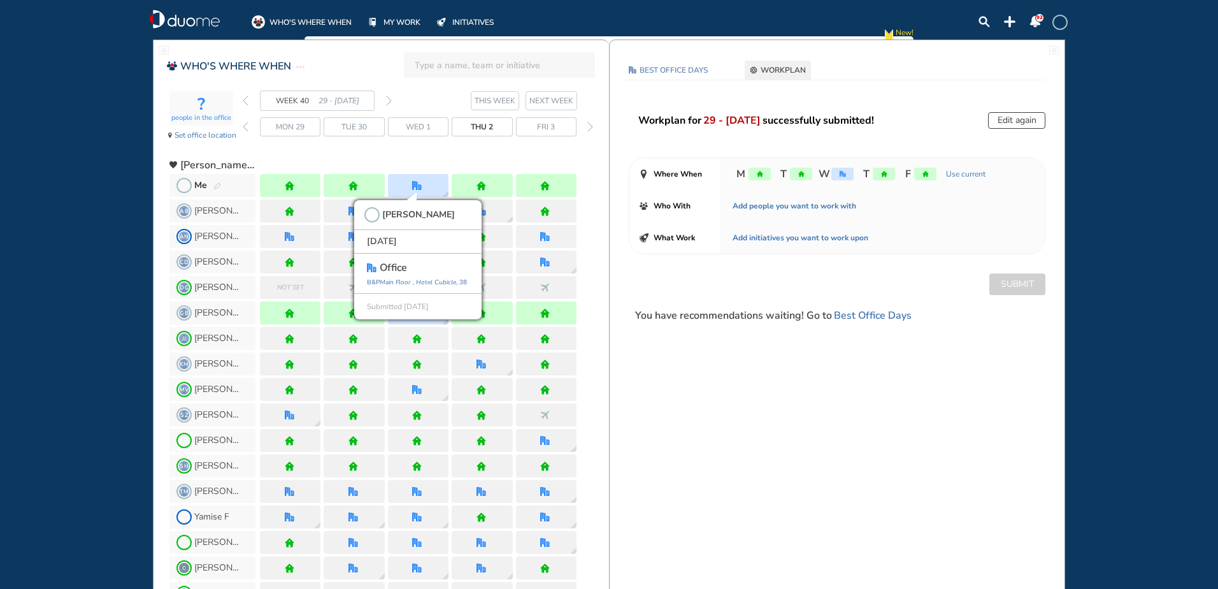
click at [83, 207] on div "WHO'S WHERE WHEN MY WORK INITIATIVES 92 New! NOTIFICATIONS All Location Tasks R…" at bounding box center [609, 294] width 1218 height 589
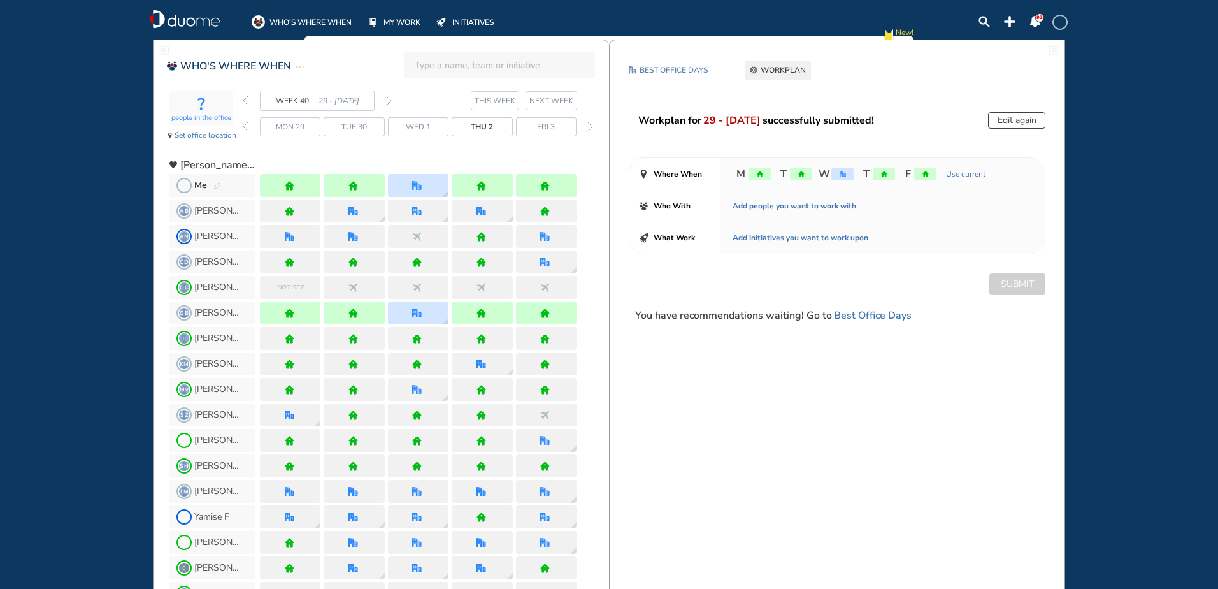
click at [53, 220] on div "WHO'S WHERE WHEN MY WORK INITIATIVES 92 New! NOTIFICATIONS All Location Tasks R…" at bounding box center [609, 294] width 1218 height 589
click at [1107, 319] on div "WHO'S WHERE WHEN MY WORK INITIATIVES 92 New! NOTIFICATIONS All Location Tasks R…" at bounding box center [609, 294] width 1218 height 589
click at [388, 99] on img "forward week" at bounding box center [389, 101] width 6 height 10
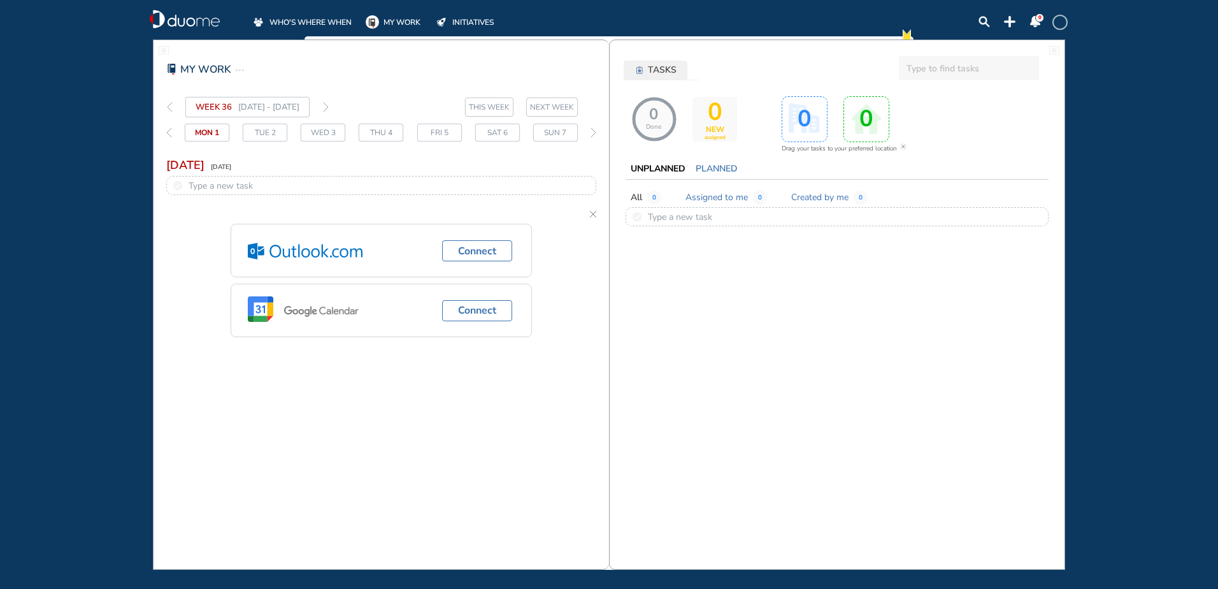
click at [327, 17] on span "WHO'S WHERE WHEN" at bounding box center [311, 22] width 82 height 13
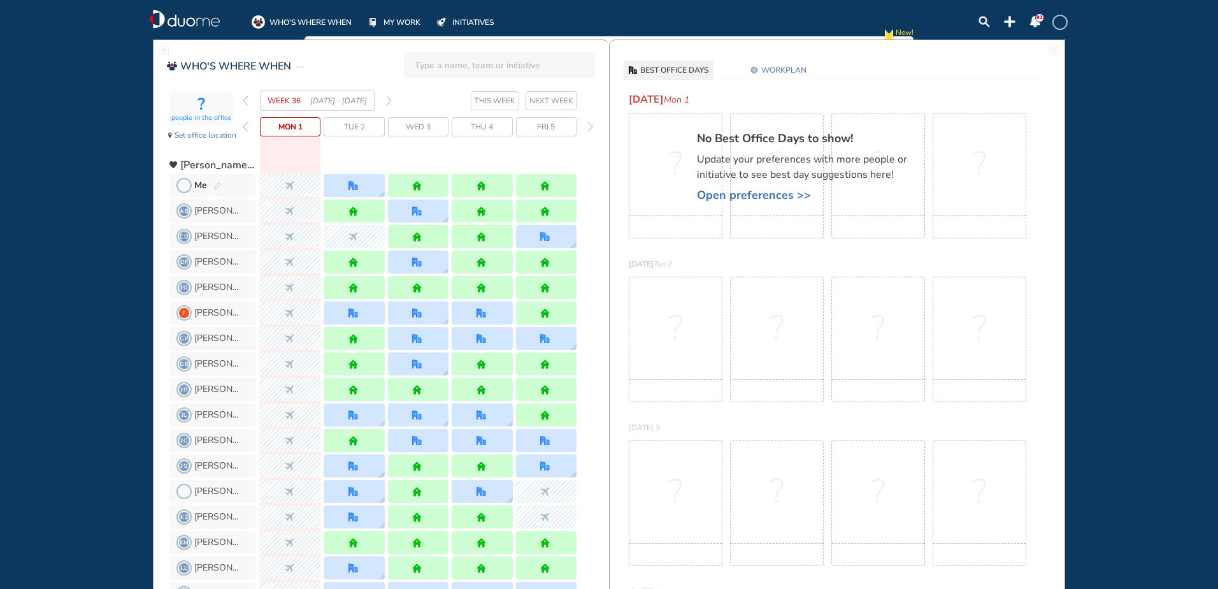
click at [214, 185] on img "pen-edit" at bounding box center [217, 186] width 8 height 8
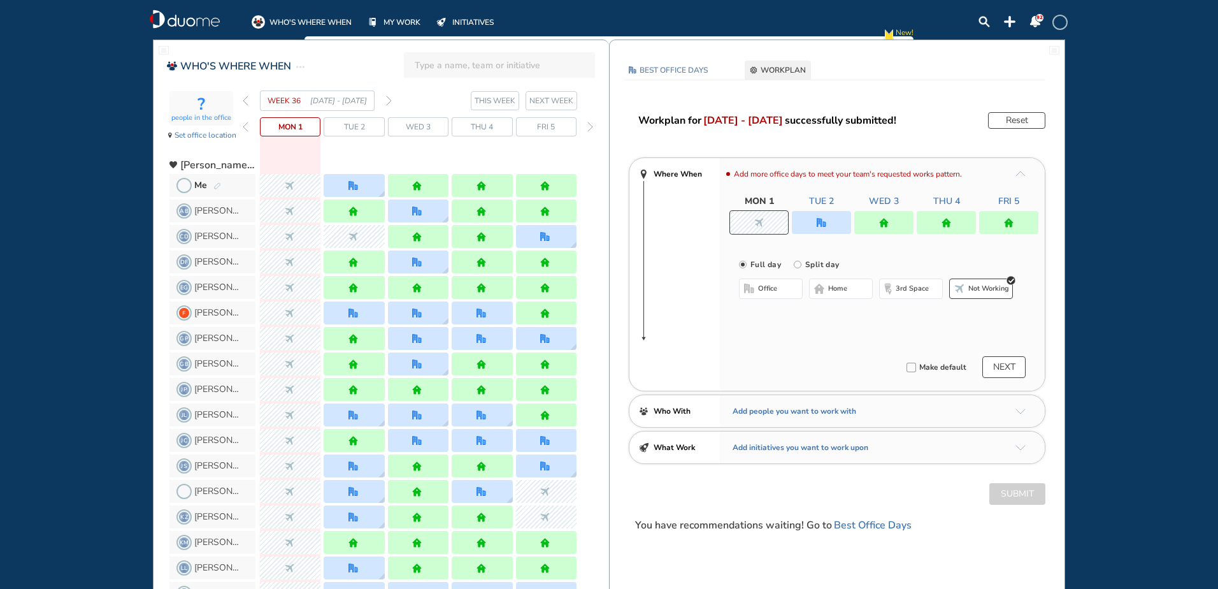
click at [389, 99] on img "forward week" at bounding box center [389, 101] width 6 height 10
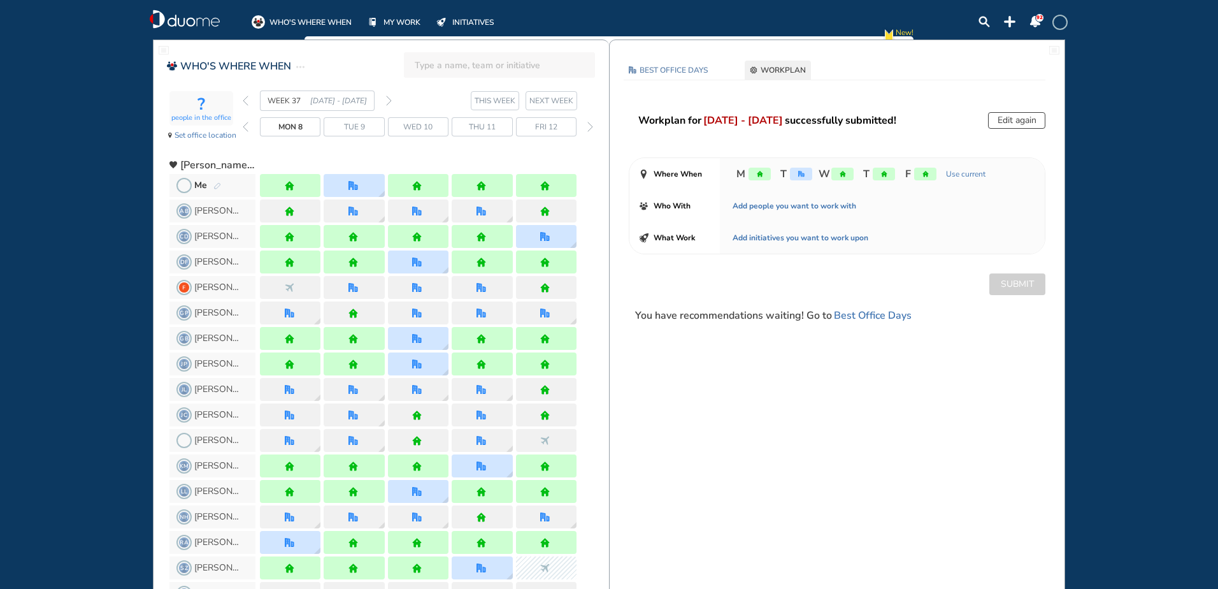
click at [389, 99] on img "forward week" at bounding box center [389, 101] width 6 height 10
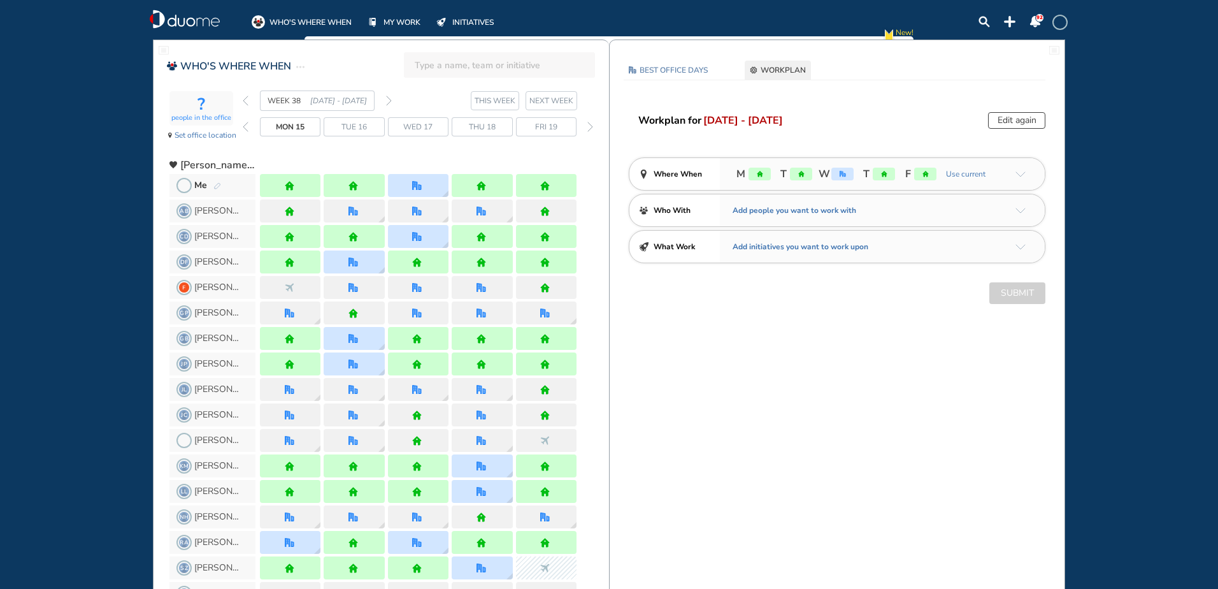
click at [389, 99] on img "forward week" at bounding box center [389, 101] width 6 height 10
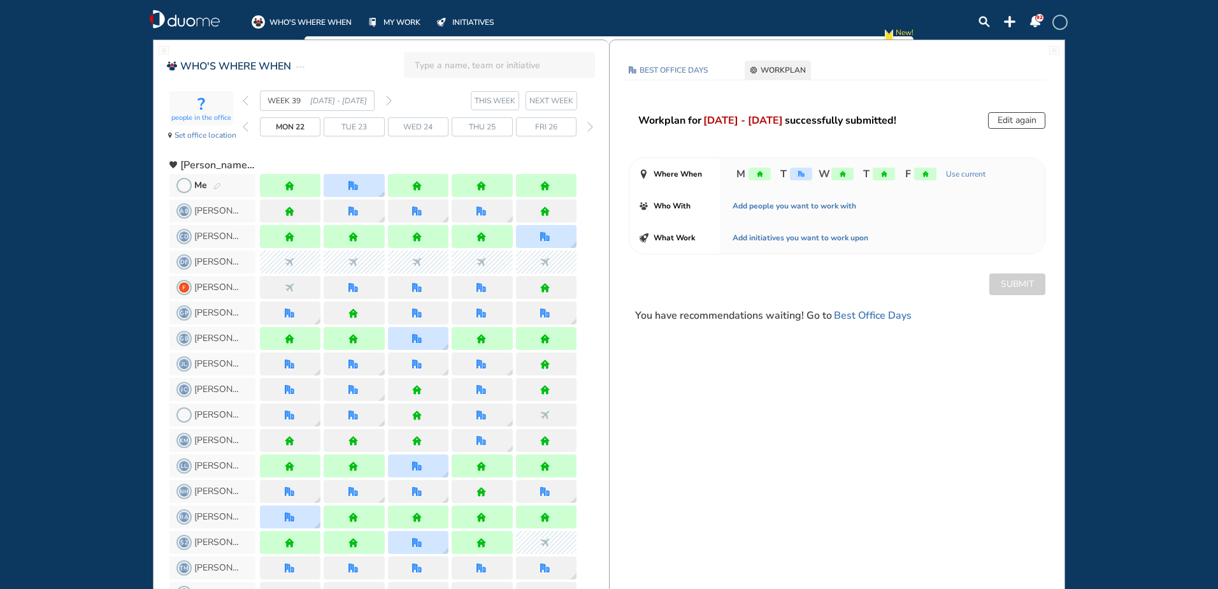
click at [217, 184] on img "pen-edit" at bounding box center [217, 186] width 8 height 8
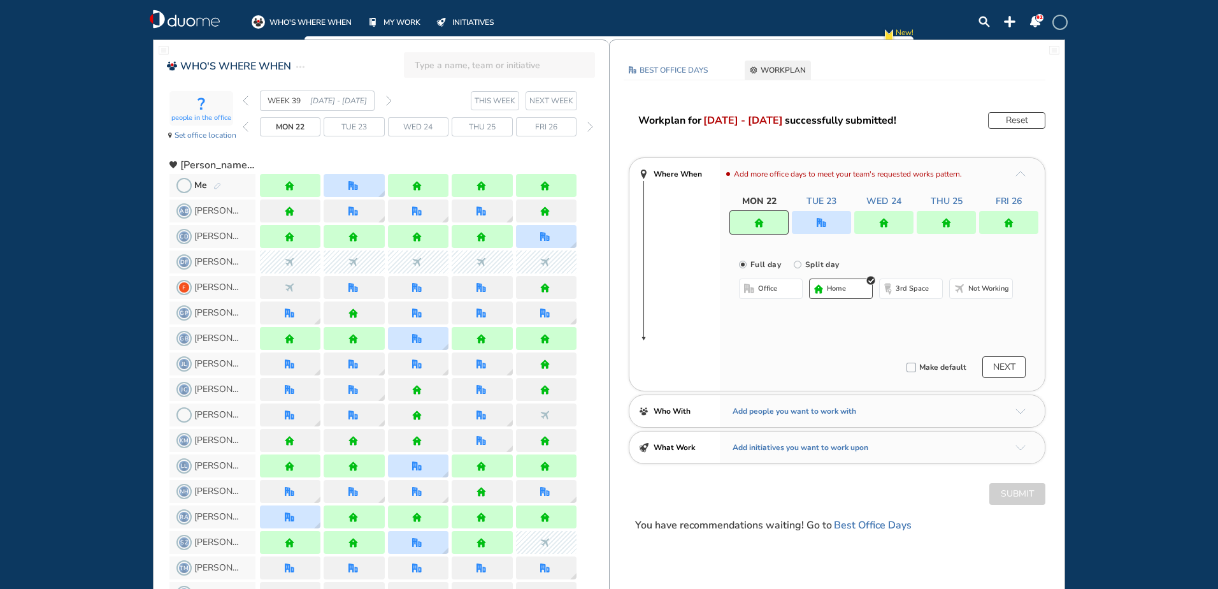
click at [881, 220] on img "home" at bounding box center [884, 223] width 10 height 10
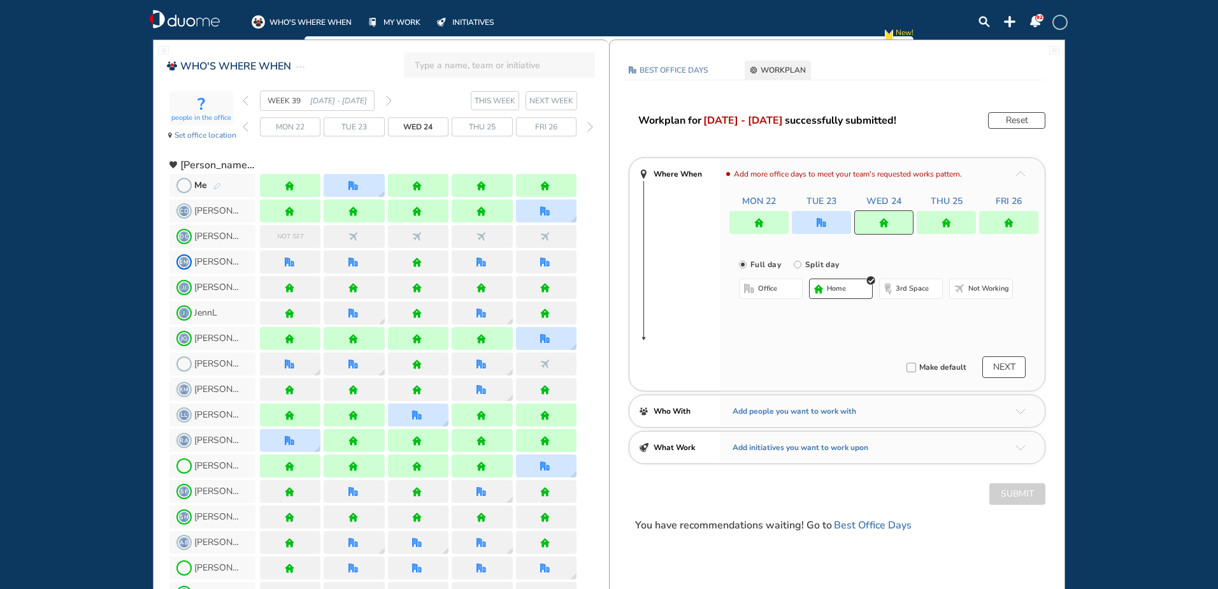
click at [783, 285] on button "office" at bounding box center [771, 288] width 64 height 20
click at [773, 312] on button "Select location" at bounding box center [772, 314] width 51 height 13
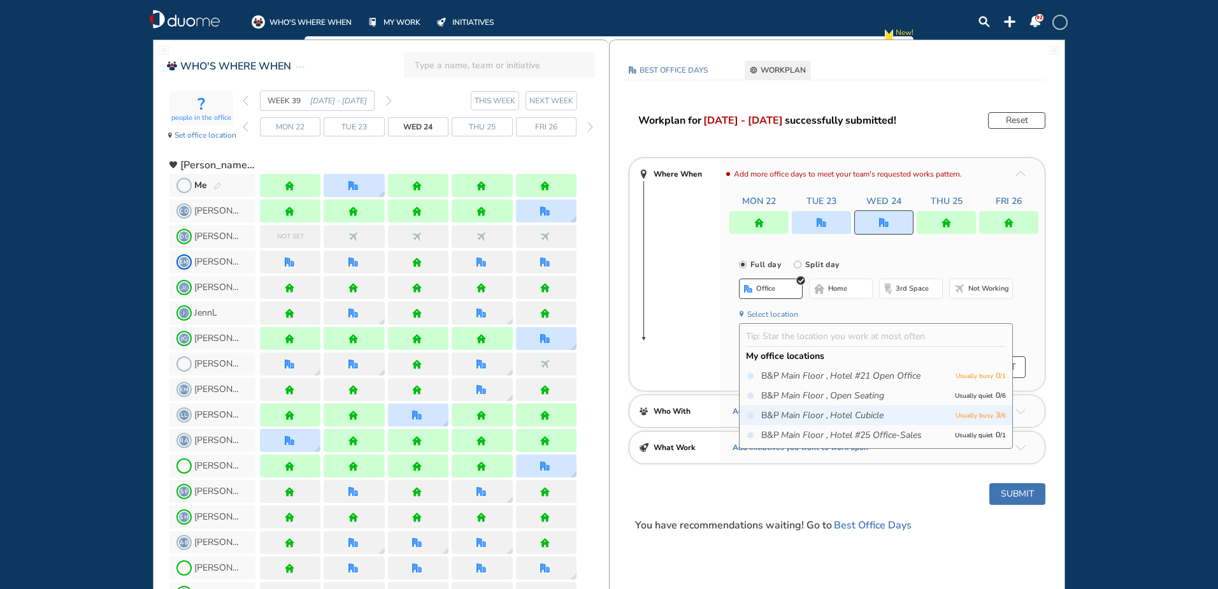
click at [982, 414] on p "Usually busy 3 / 6" at bounding box center [981, 414] width 50 height 13
click at [968, 412] on p "Usually busy 3 / 6" at bounding box center [981, 414] width 50 height 13
click at [860, 414] on icon "Hotel Cubicle" at bounding box center [857, 415] width 54 height 13
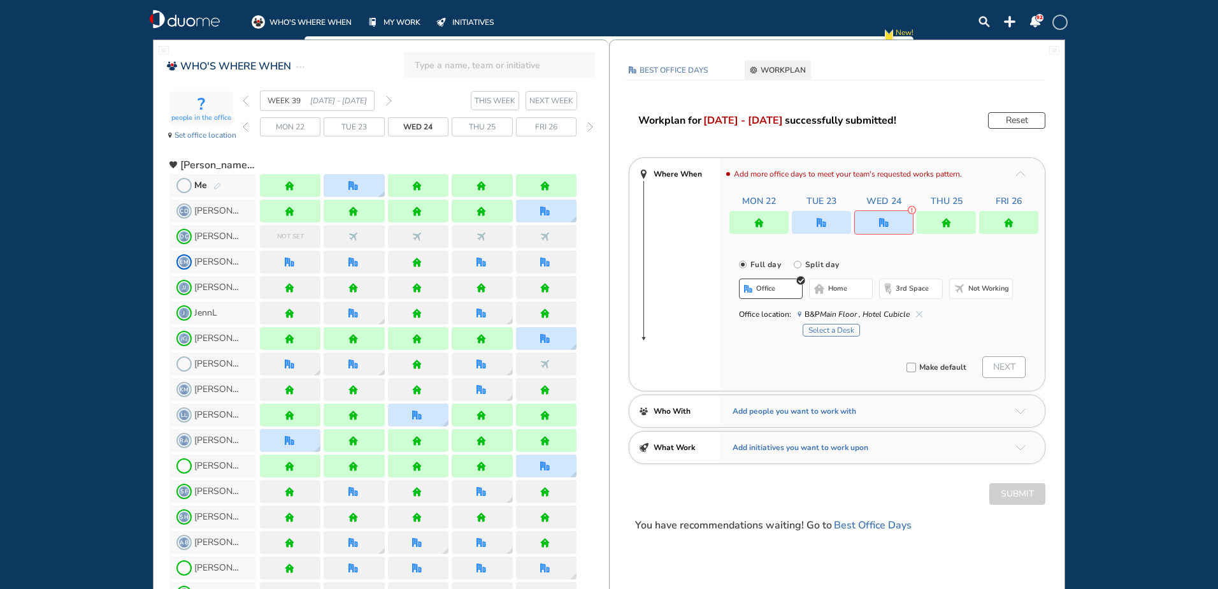
click at [842, 330] on button "Select a Desk" at bounding box center [831, 330] width 57 height 13
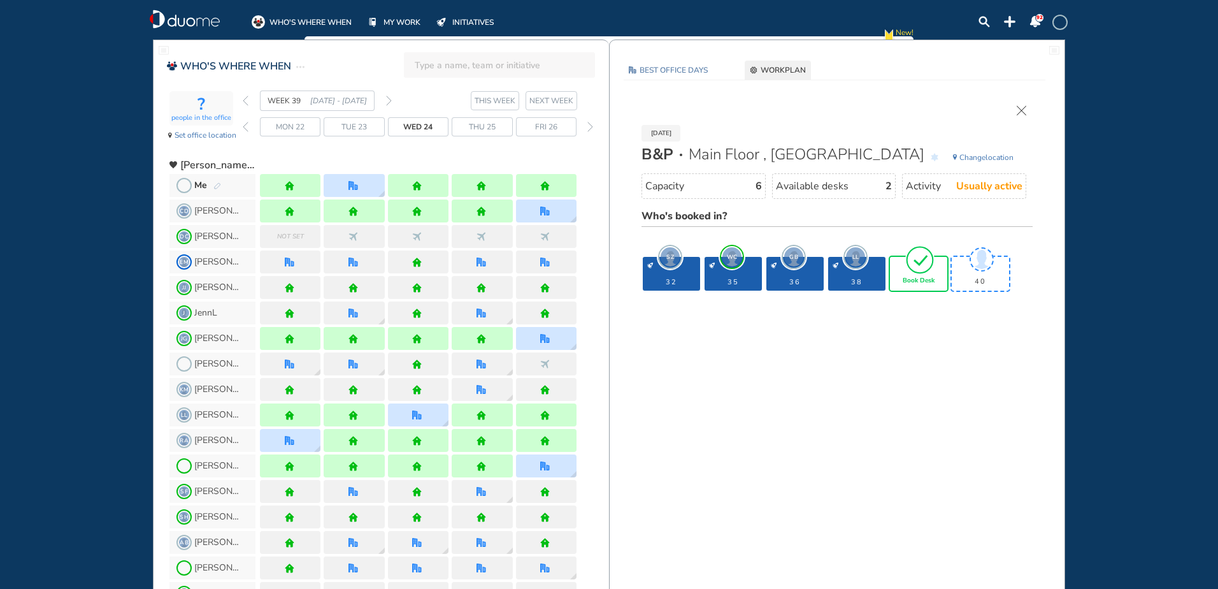
click at [925, 270] on img "tick-rounded-outline" at bounding box center [920, 260] width 29 height 30
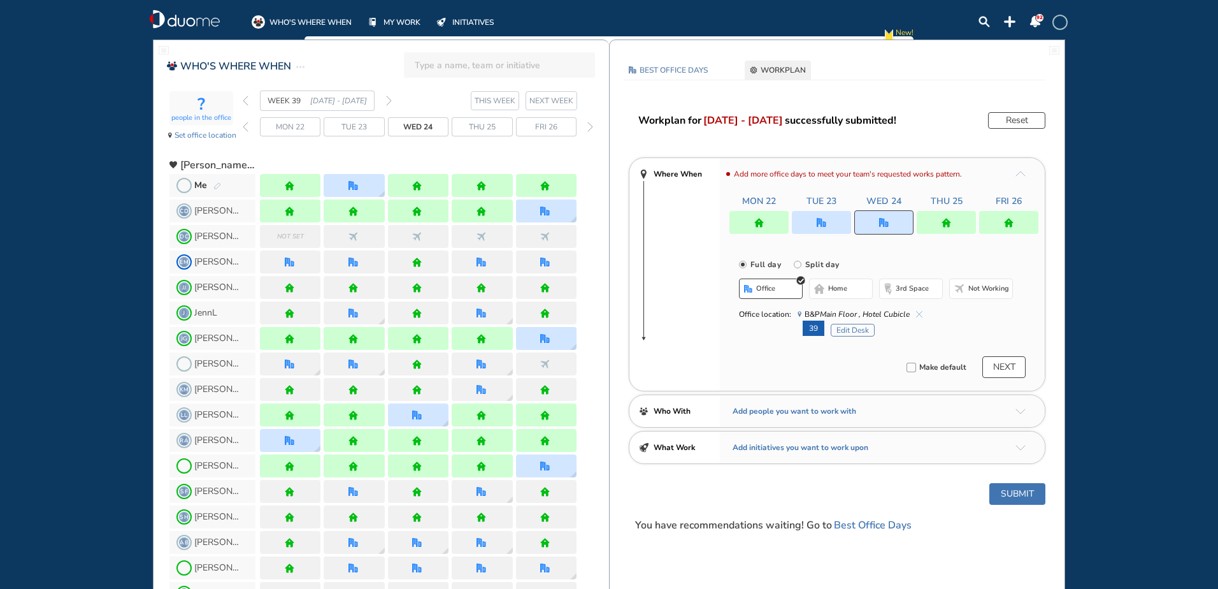
click at [1026, 491] on button "Submit" at bounding box center [1018, 494] width 56 height 22
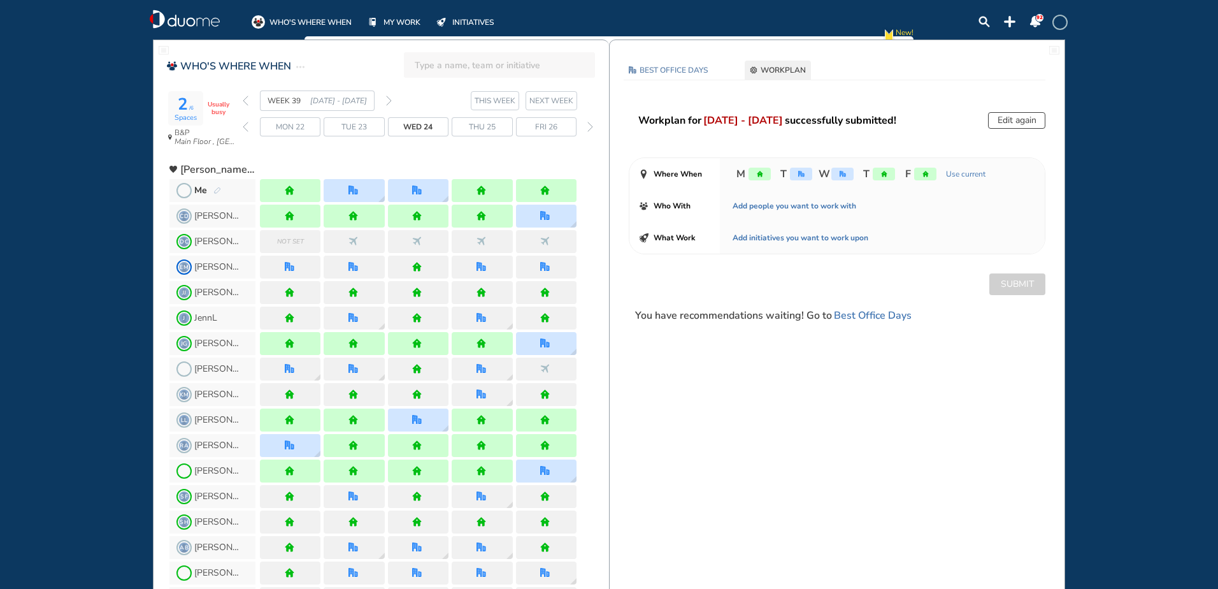
click at [245, 101] on img "back week" at bounding box center [246, 101] width 6 height 10
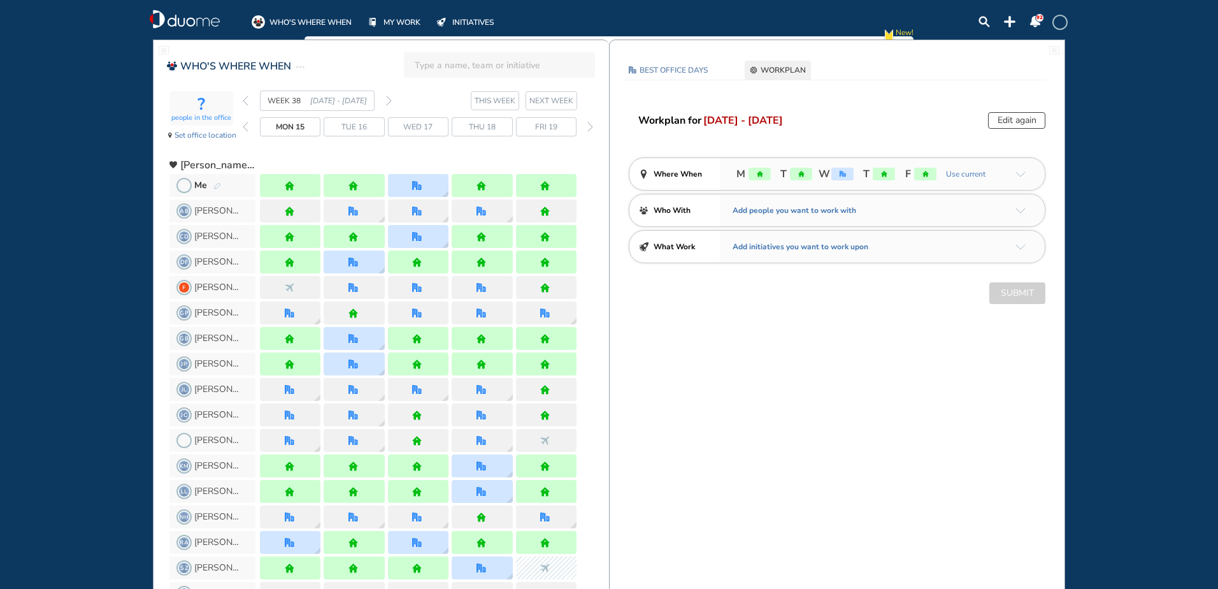
click at [389, 100] on img "forward week" at bounding box center [389, 101] width 6 height 10
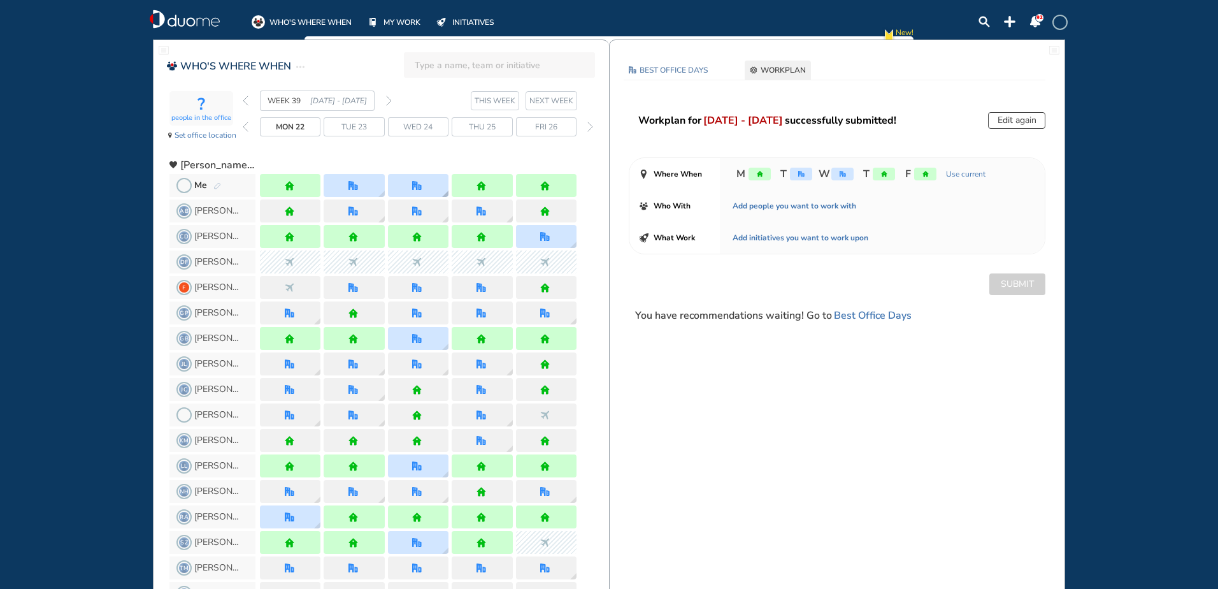
click at [419, 185] on img "office" at bounding box center [417, 186] width 10 height 10
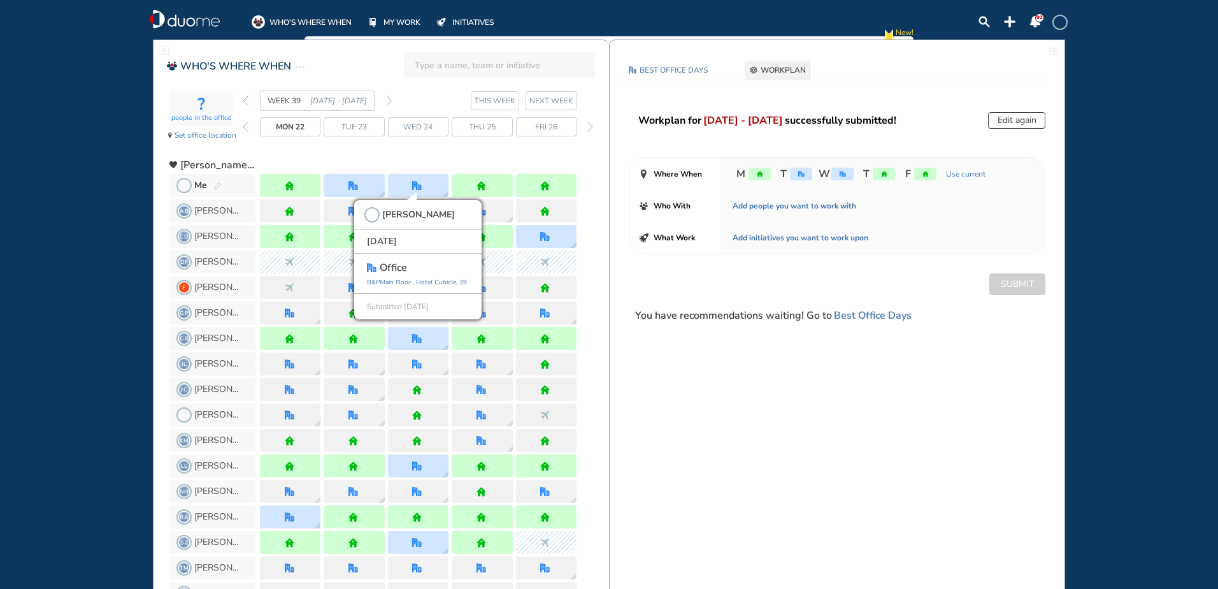
click at [64, 158] on div "WHO'S WHERE WHEN MY WORK INITIATIVES 92 New! NOTIFICATIONS All Location Tasks R…" at bounding box center [609, 294] width 1218 height 589
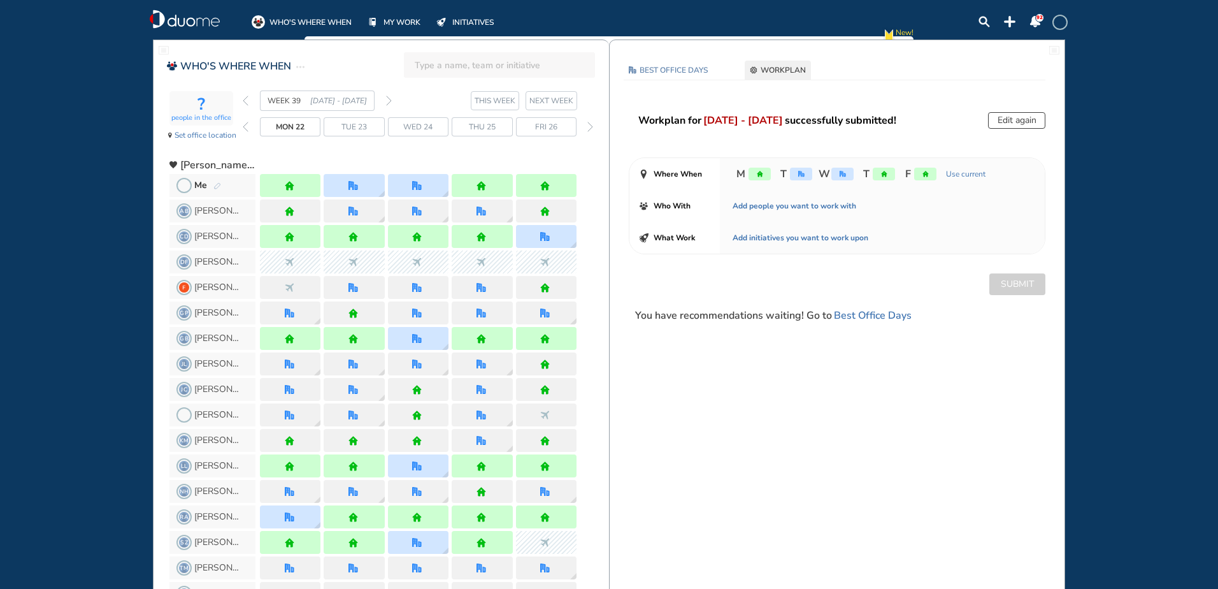
click at [247, 101] on img "back week" at bounding box center [246, 101] width 6 height 10
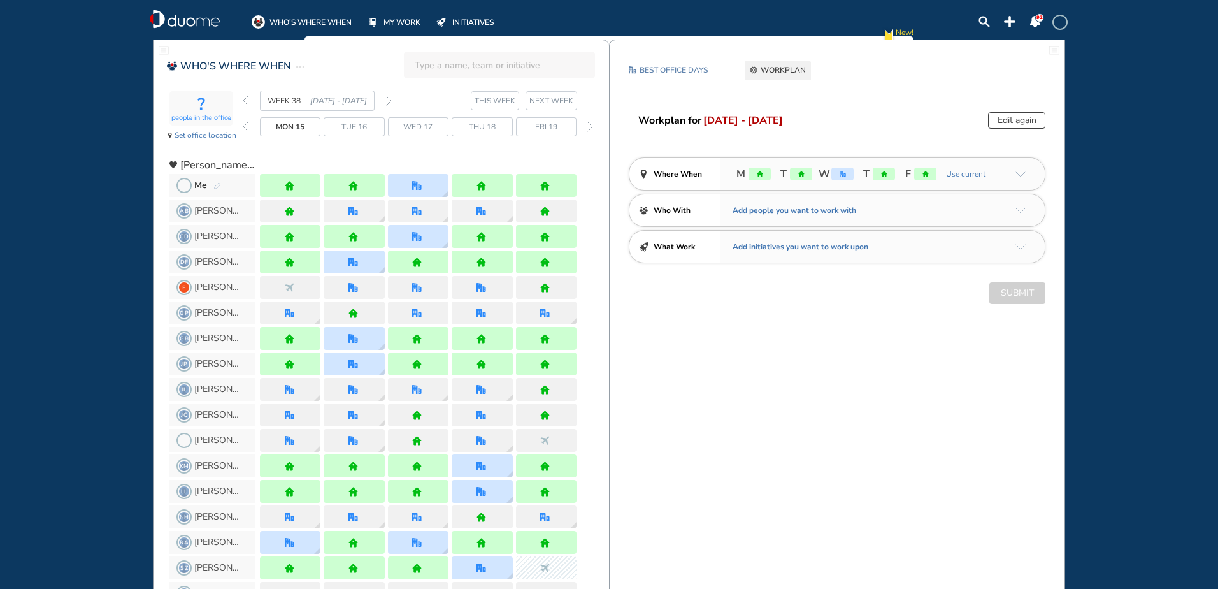
click at [247, 101] on img "back week" at bounding box center [246, 101] width 6 height 10
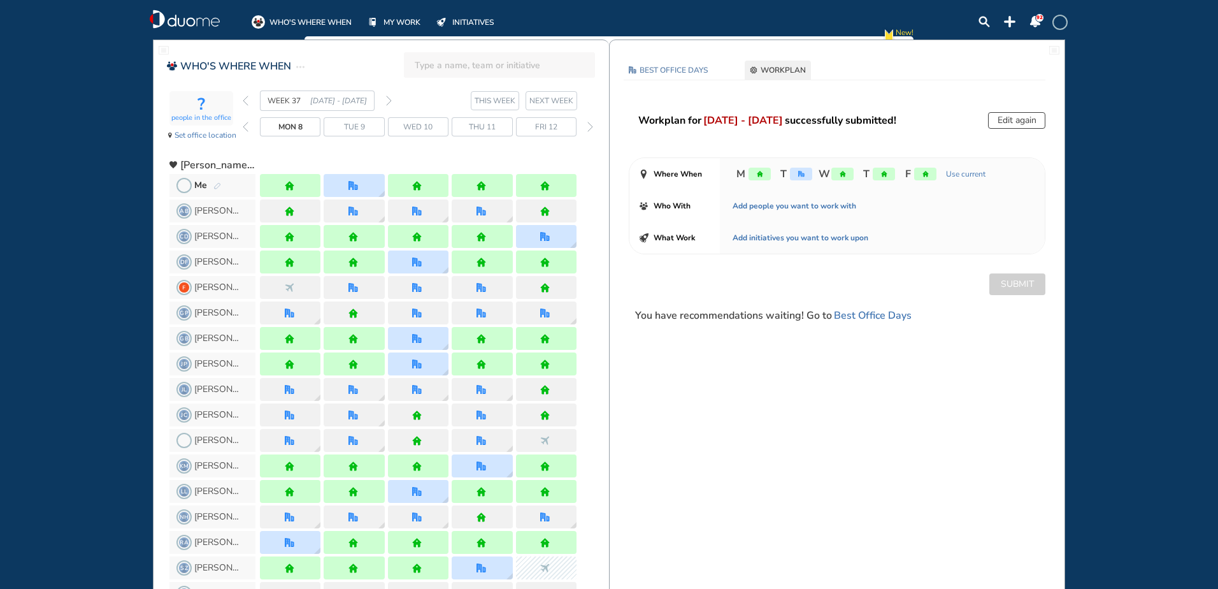
click at [247, 101] on img "back week" at bounding box center [246, 101] width 6 height 10
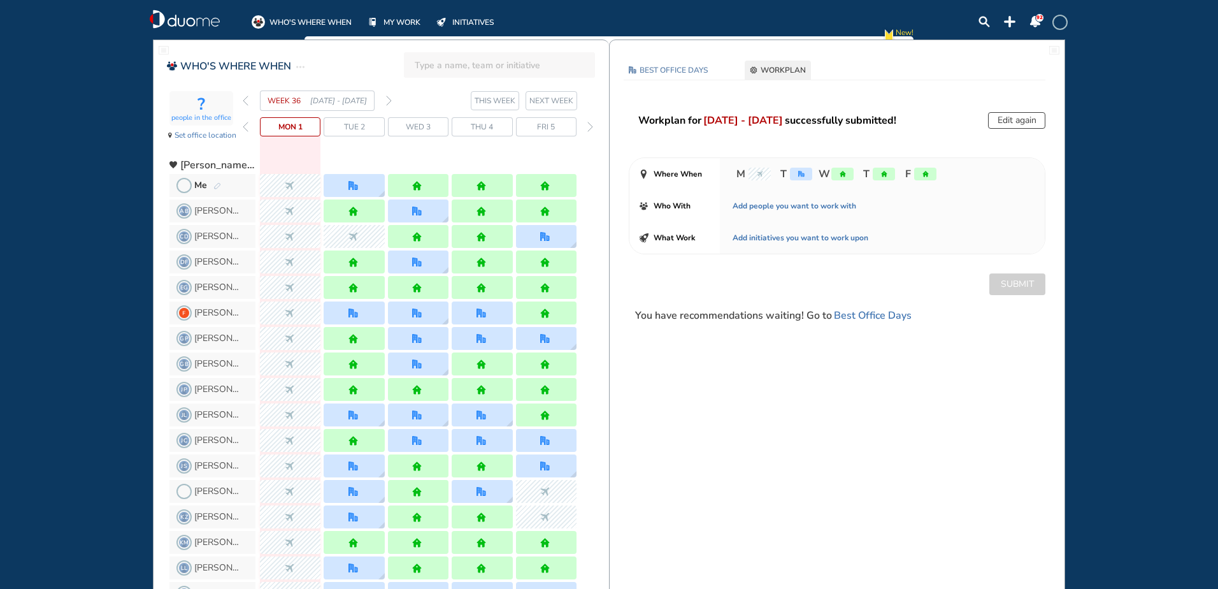
click at [217, 183] on img "pen-edit" at bounding box center [217, 186] width 8 height 8
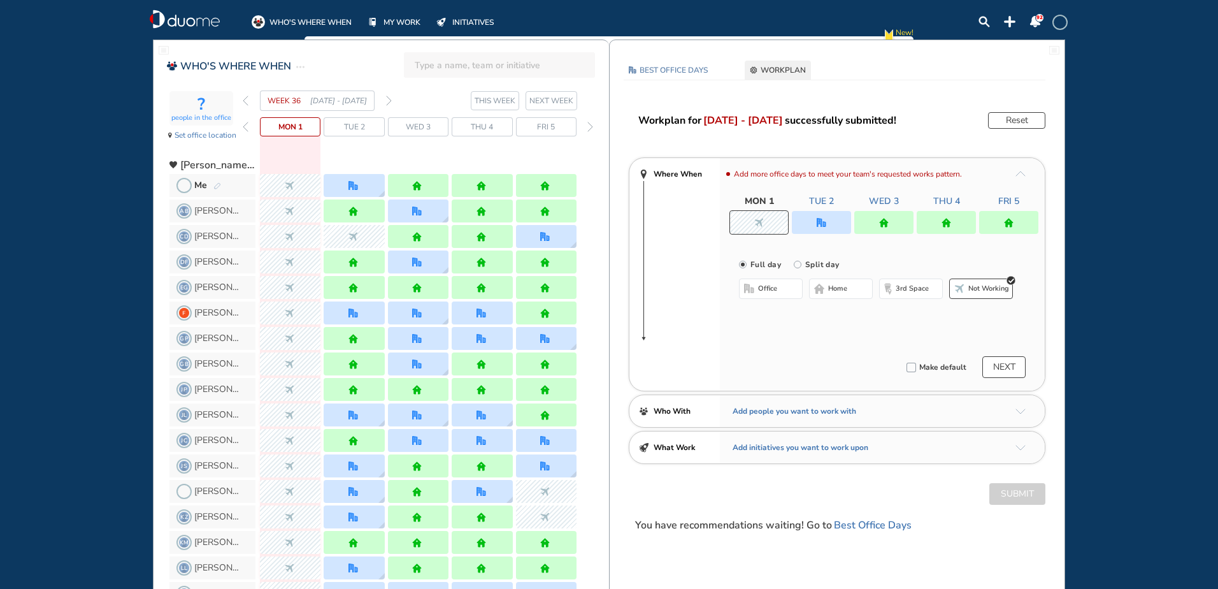
click at [810, 226] on div at bounding box center [821, 222] width 59 height 23
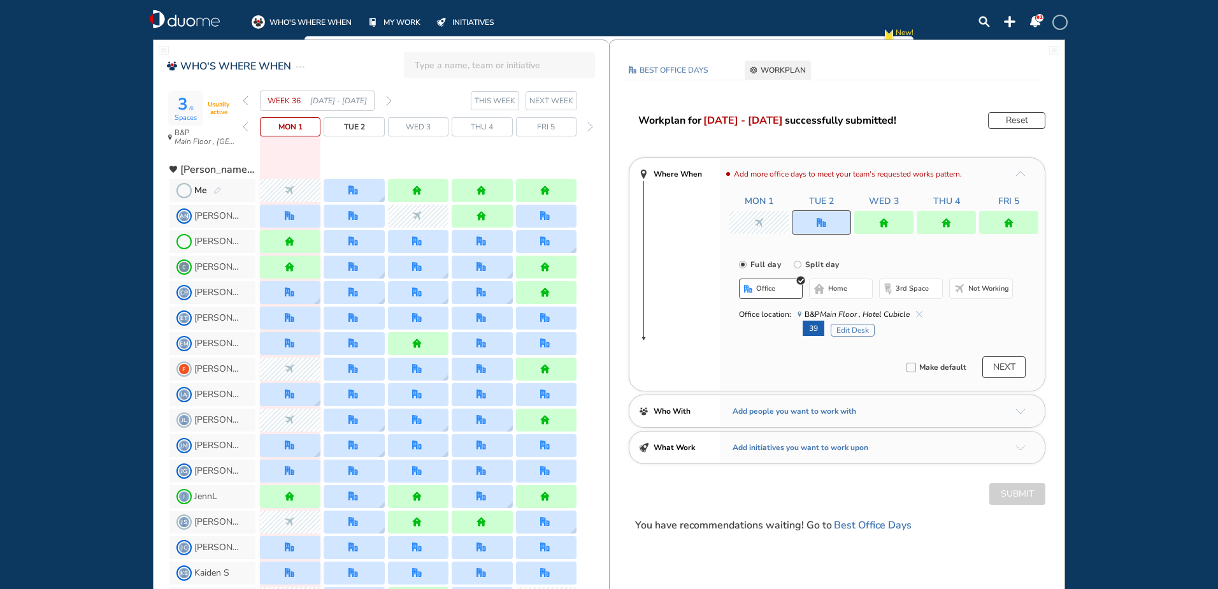
click at [920, 312] on img "cross-thin-blue" at bounding box center [919, 314] width 6 height 6
click at [844, 285] on span "home" at bounding box center [837, 289] width 19 height 10
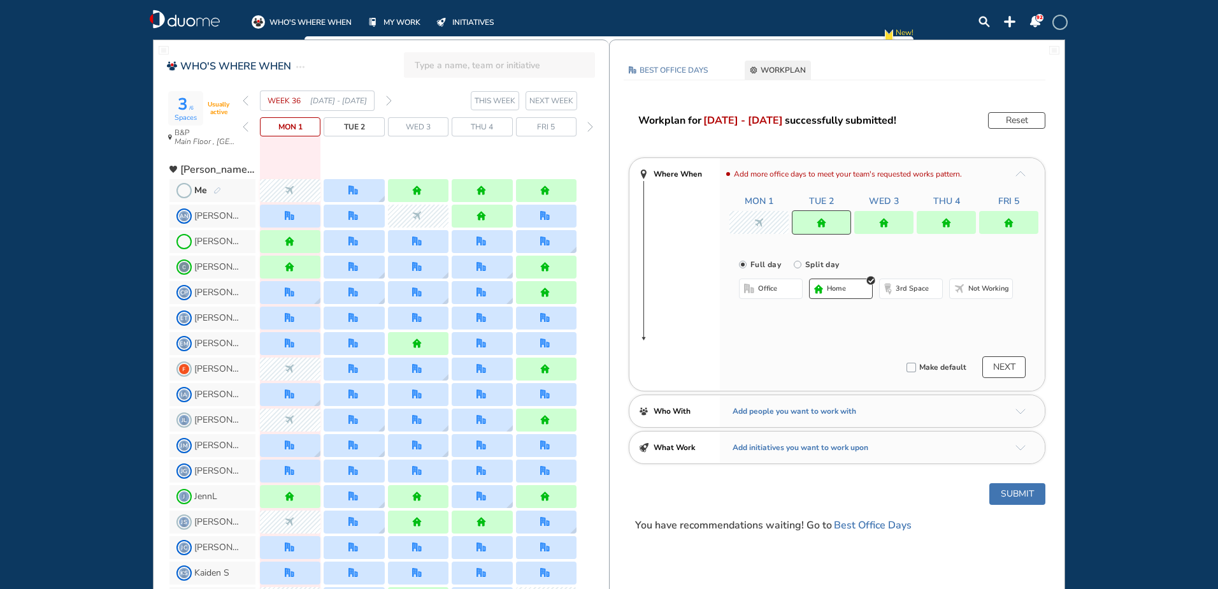
click at [1014, 490] on button "Submit" at bounding box center [1018, 494] width 56 height 22
